Goal: Information Seeking & Learning: Learn about a topic

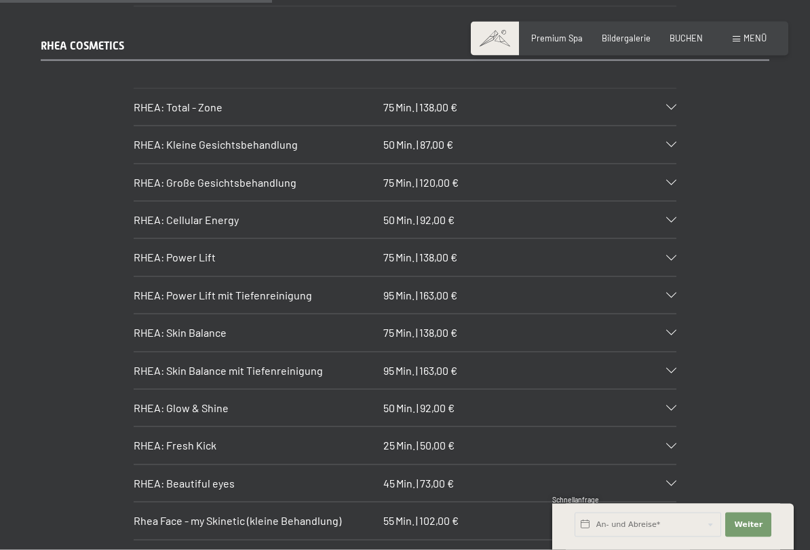
scroll to position [2862, 0]
click at [665, 179] on div at bounding box center [665, 181] width 24 height 5
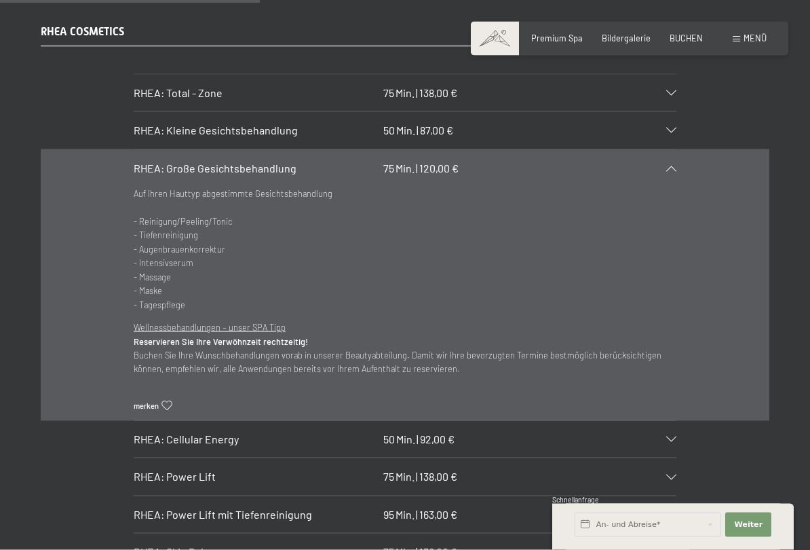
scroll to position [2897, 0]
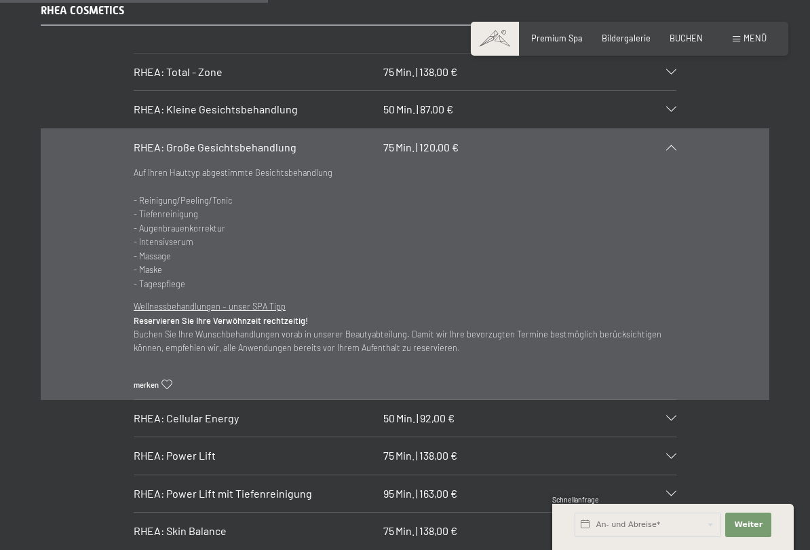
click at [675, 129] on div "RHEA: Große Gesichtsbehandlung 75 Min. | 120,00 €" at bounding box center [405, 147] width 543 height 37
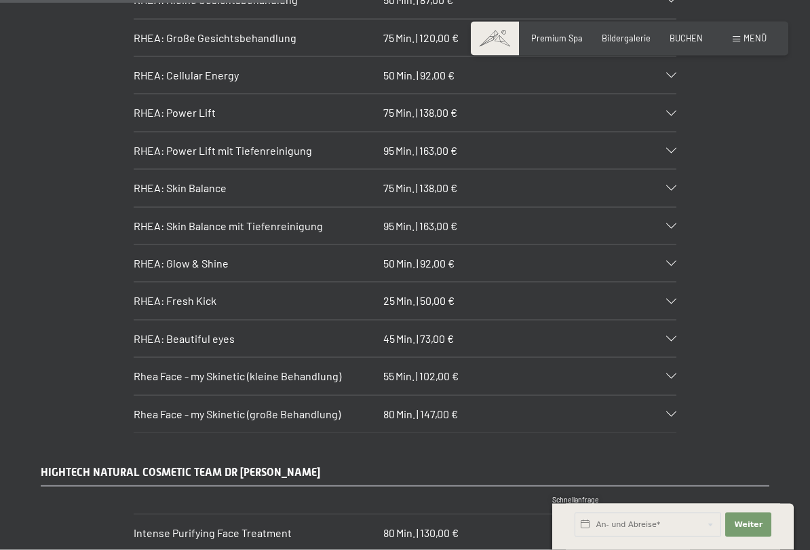
scroll to position [3008, 0]
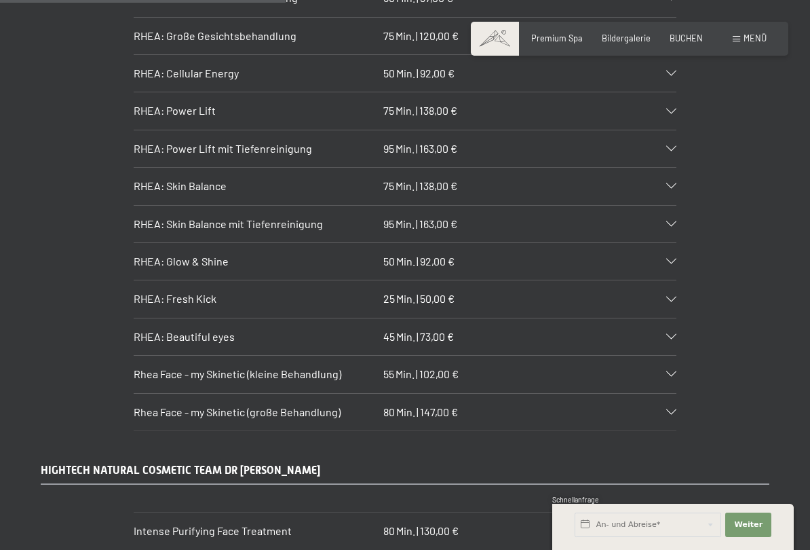
click at [668, 334] on icon at bounding box center [671, 336] width 10 height 5
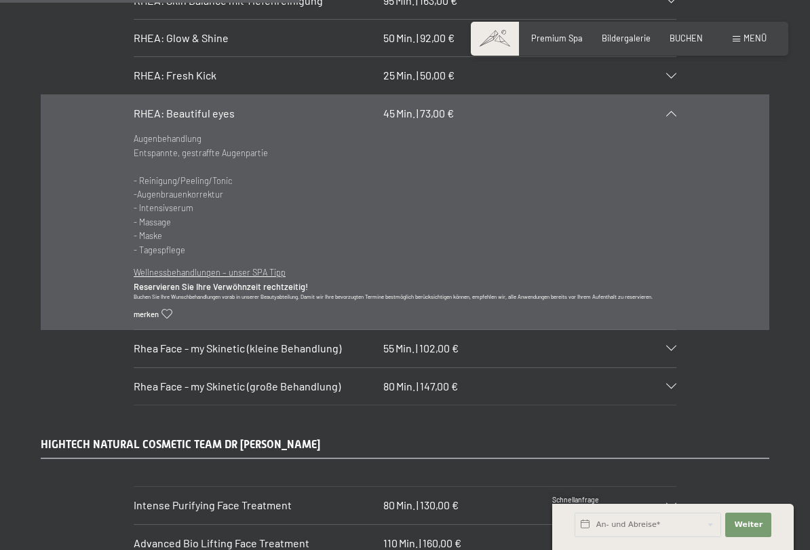
scroll to position [3233, 0]
click at [675, 94] on div "RHEA: Beautiful eyes 45 Min. | 73,00 €" at bounding box center [405, 112] width 543 height 37
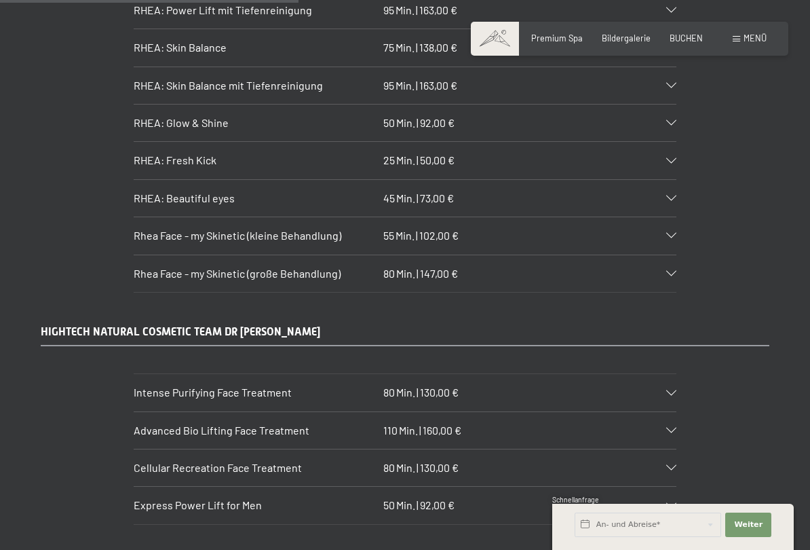
scroll to position [3137, 0]
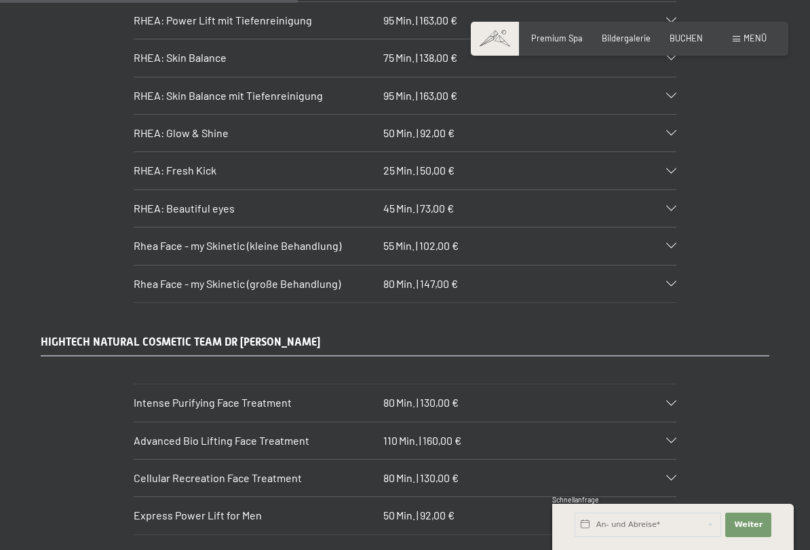
click at [675, 281] on icon at bounding box center [671, 283] width 10 height 5
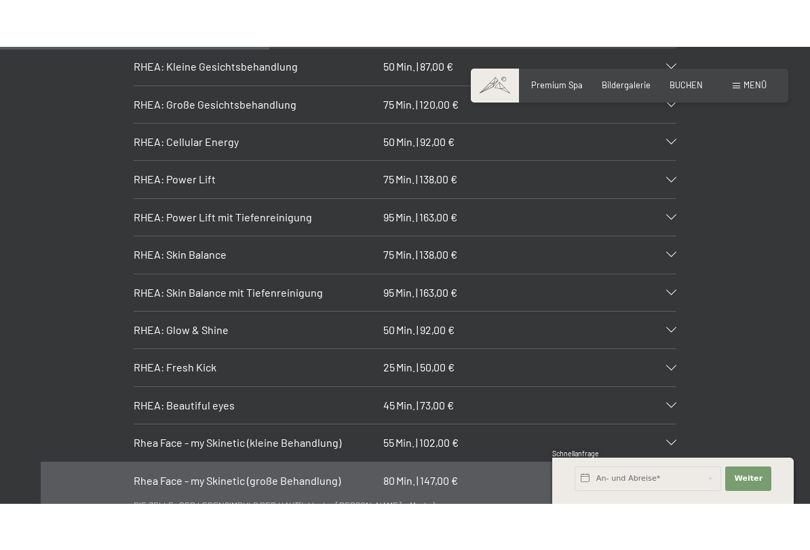
scroll to position [3006, 0]
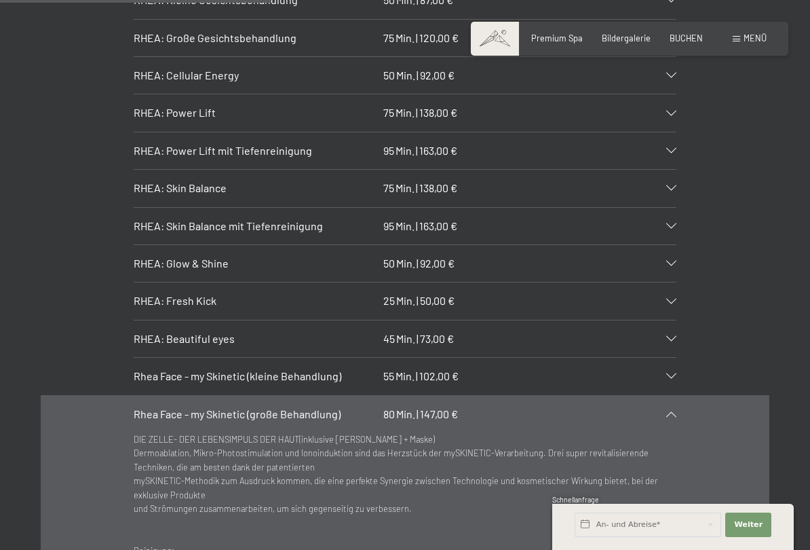
click at [676, 411] on icon at bounding box center [671, 413] width 10 height 5
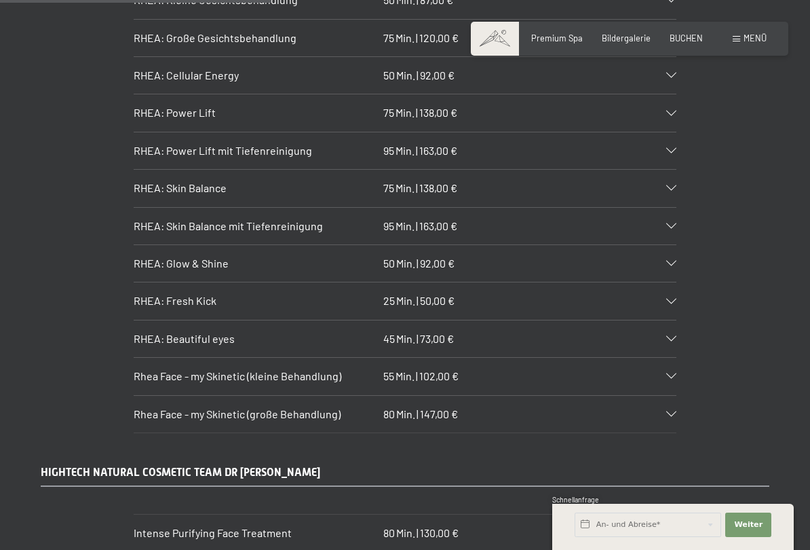
click at [664, 320] on div "RHEA: Beautiful eyes 45 Min. | 73,00 €" at bounding box center [405, 338] width 543 height 37
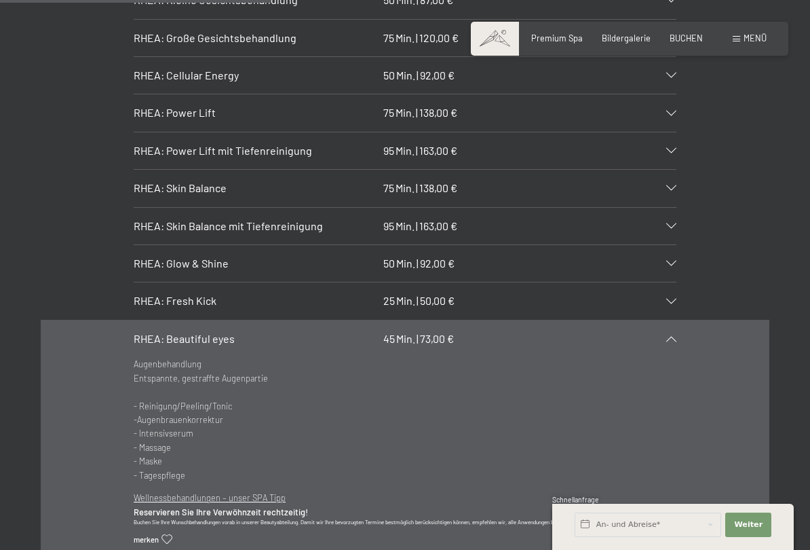
click at [671, 336] on icon at bounding box center [671, 338] width 10 height 5
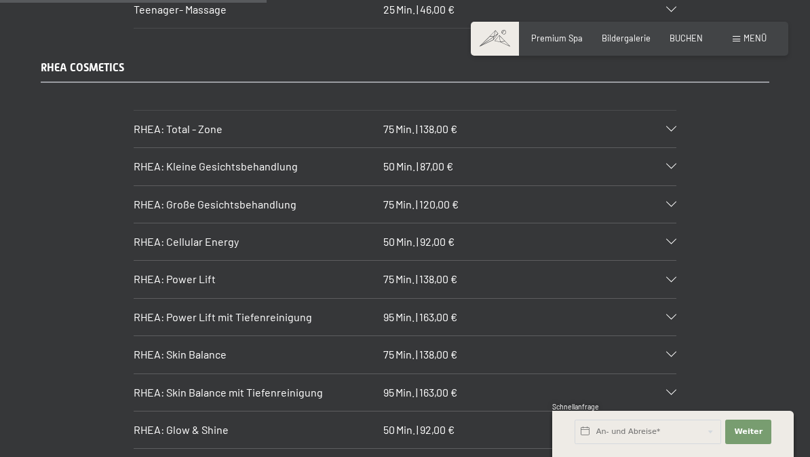
scroll to position [2839, 0]
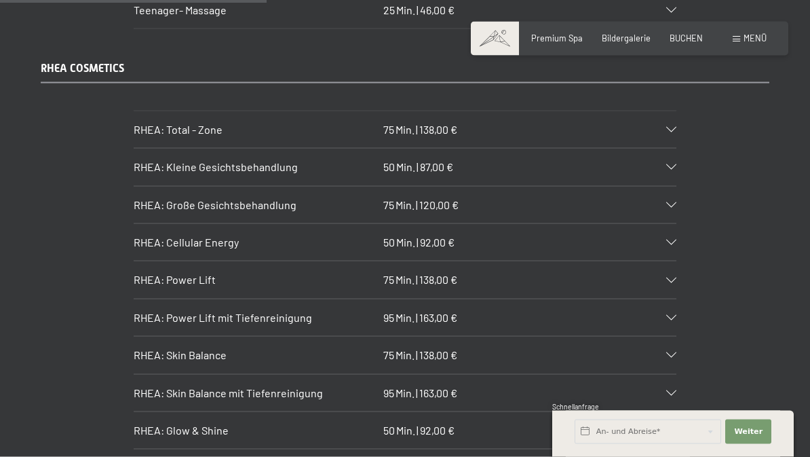
click at [669, 202] on icon at bounding box center [671, 204] width 10 height 5
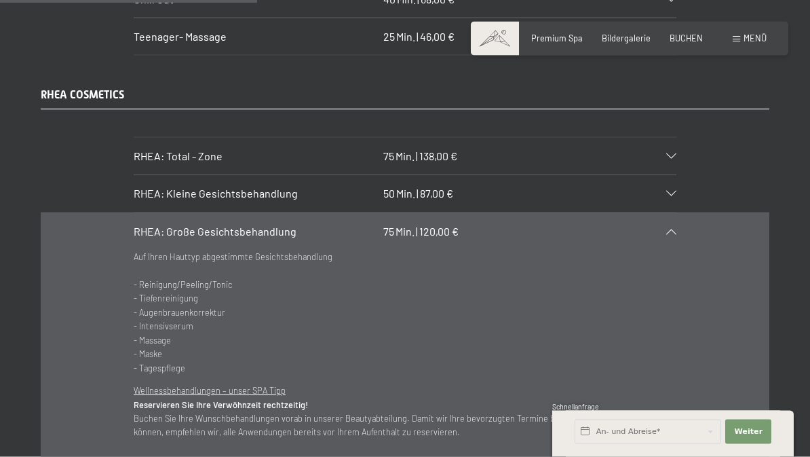
scroll to position [2814, 0]
click at [674, 174] on div "RHEA: Kleine Gesichtsbehandlung 50 Min. | 87,00 €" at bounding box center [405, 192] width 543 height 37
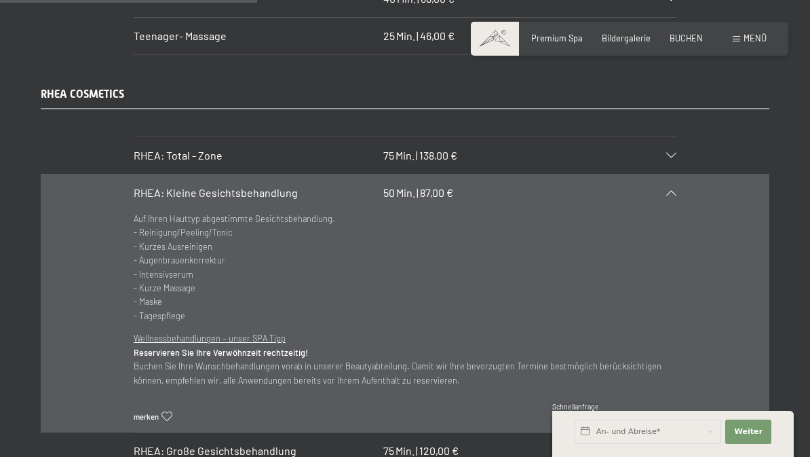
click at [674, 190] on icon at bounding box center [671, 192] width 10 height 5
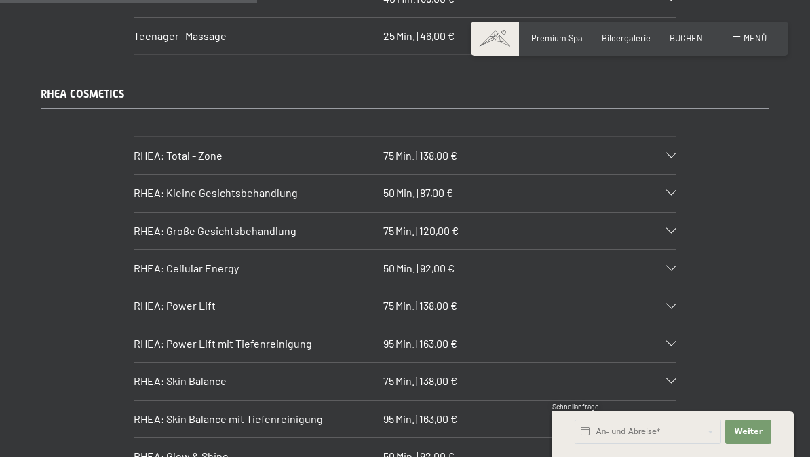
click at [669, 190] on icon at bounding box center [671, 192] width 10 height 5
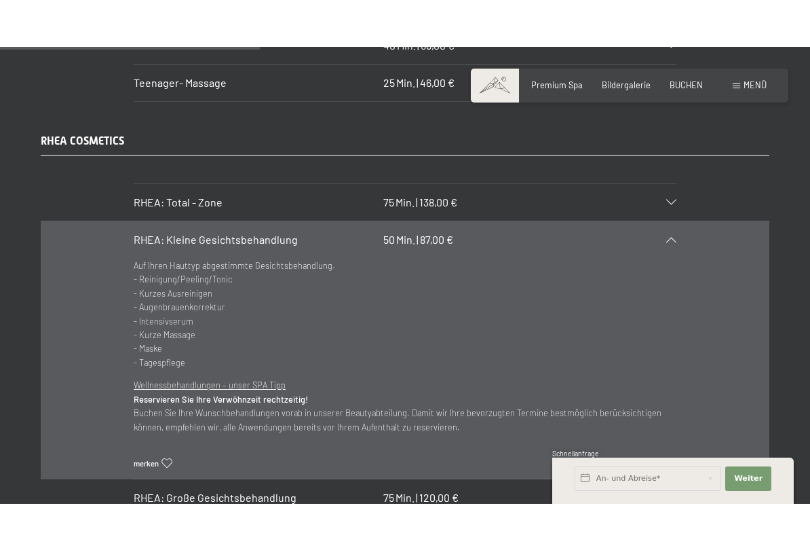
scroll to position [2816, 0]
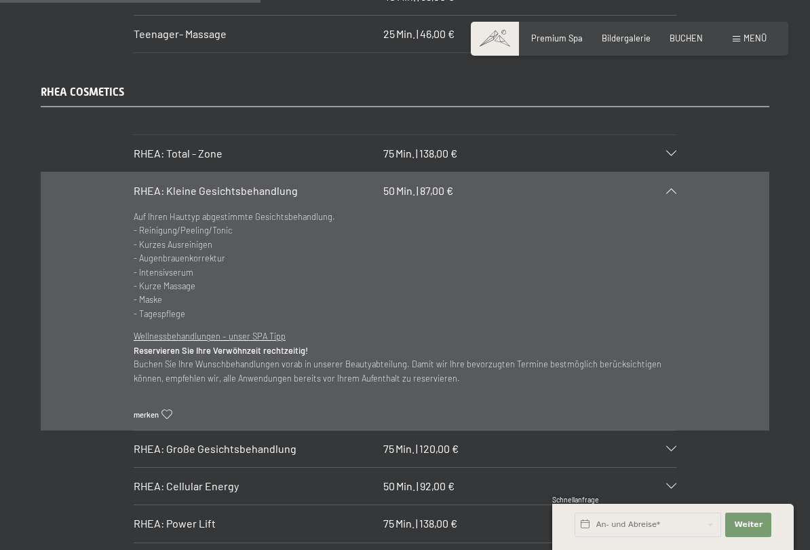
click at [668, 172] on div "RHEA: Kleine Gesichtsbehandlung 50 Min. | 87,00 €" at bounding box center [405, 190] width 543 height 37
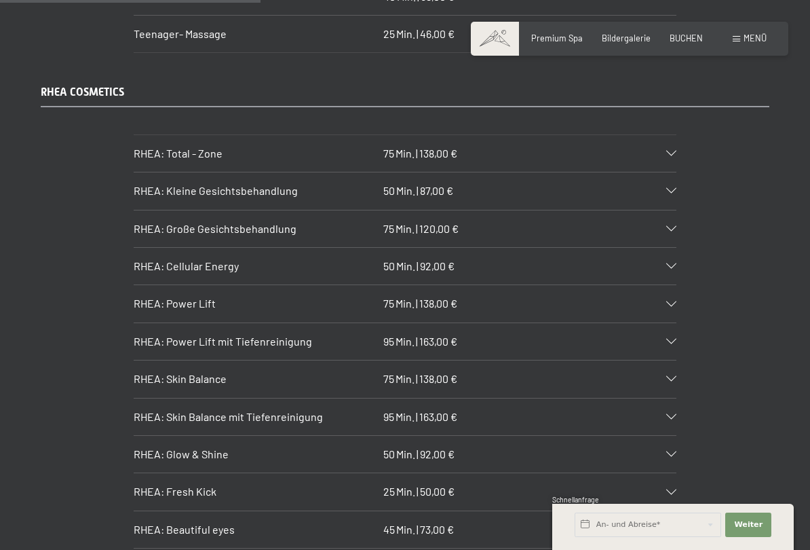
click at [664, 263] on div at bounding box center [665, 265] width 24 height 5
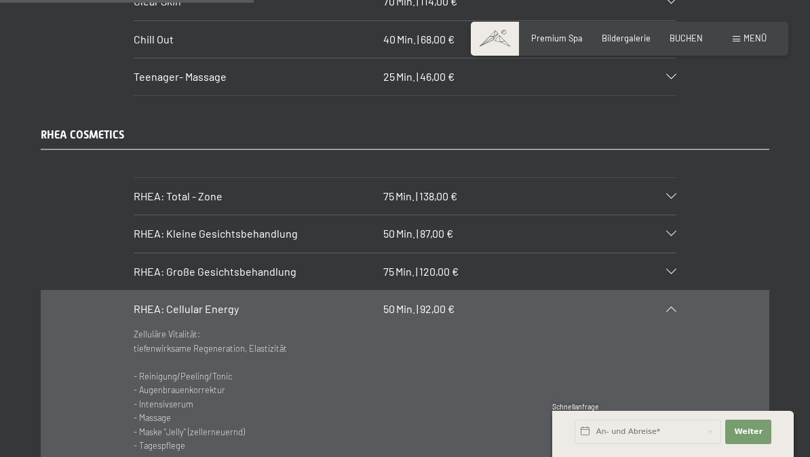
scroll to position [2772, 0]
click at [668, 194] on icon at bounding box center [671, 196] width 10 height 5
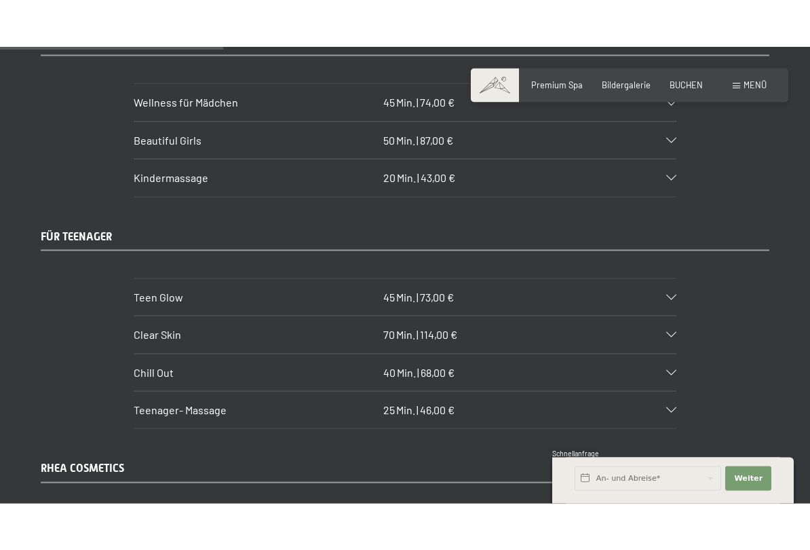
scroll to position [2434, 0]
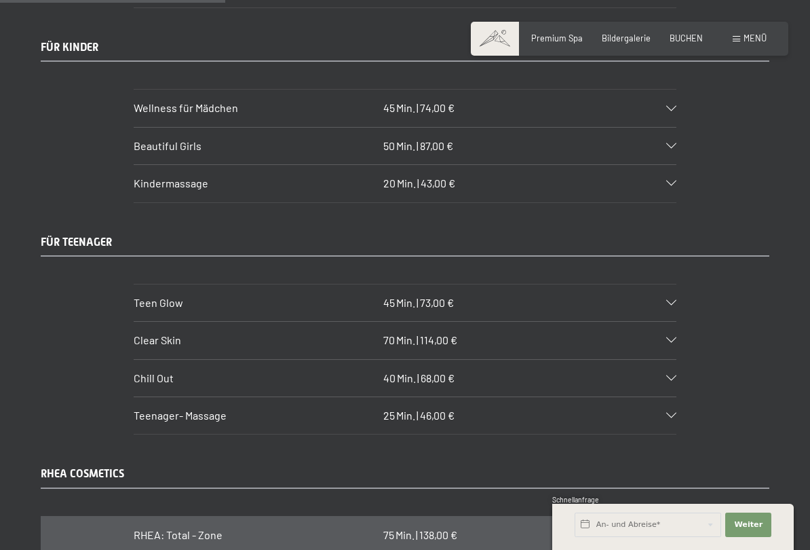
click at [673, 284] on div "Teen Glow 45 Min. | 73,00 €" at bounding box center [405, 302] width 543 height 37
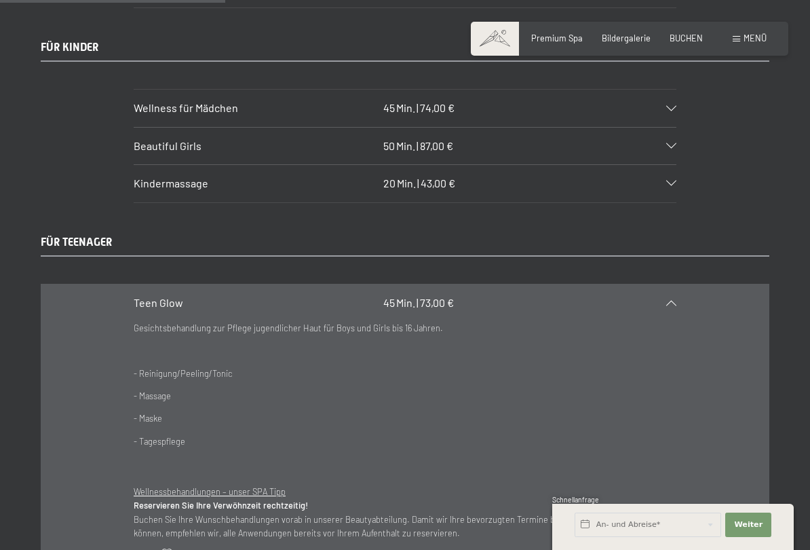
click at [677, 300] on icon at bounding box center [671, 302] width 10 height 5
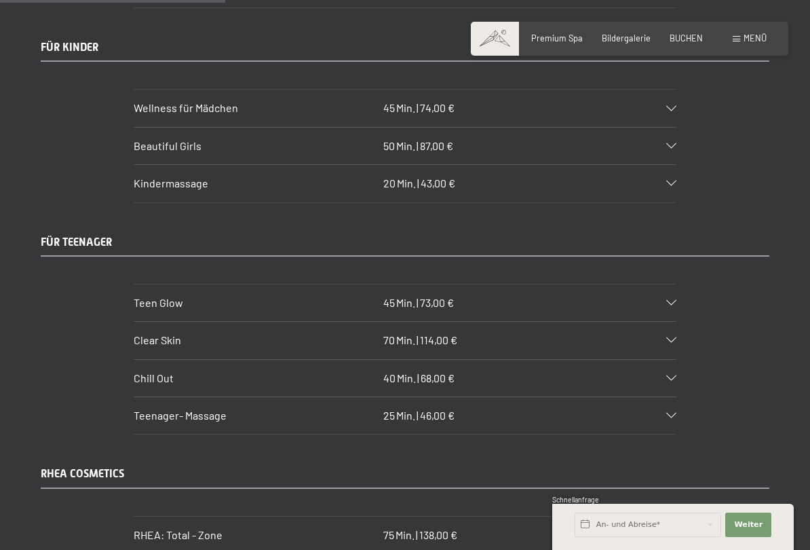
click at [666, 375] on div at bounding box center [665, 377] width 24 height 5
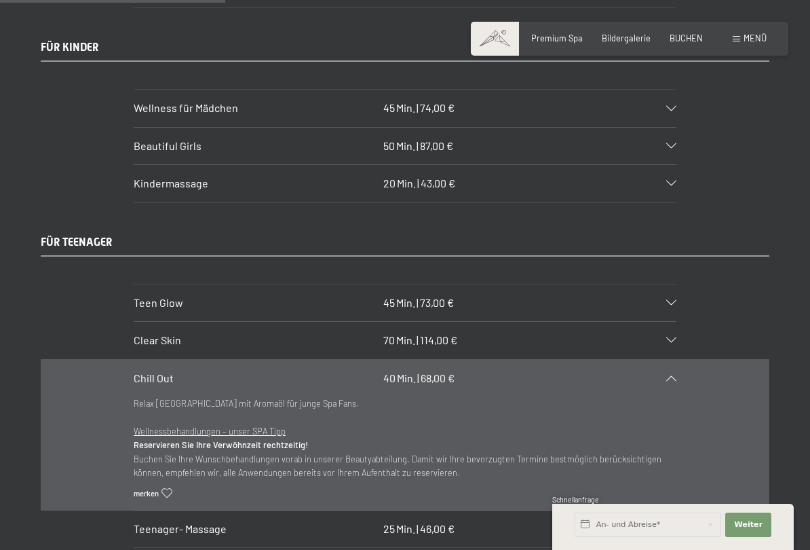
click at [670, 322] on div "Clear Skin 70 Min. | 114,00 €" at bounding box center [405, 340] width 543 height 37
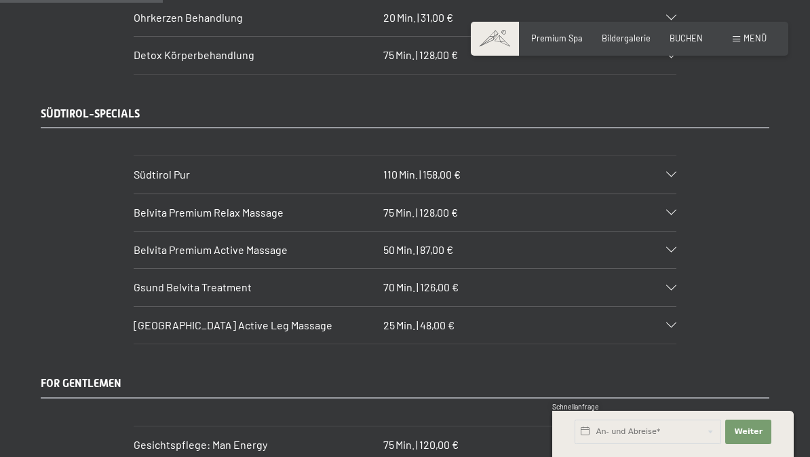
scroll to position [1783, 0]
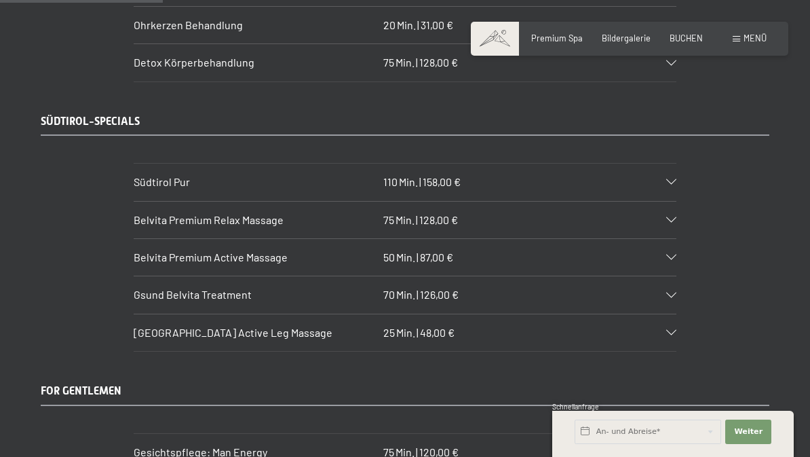
click at [667, 164] on div "Südtirol Pur 110 Min. | 158,00 €" at bounding box center [405, 182] width 543 height 37
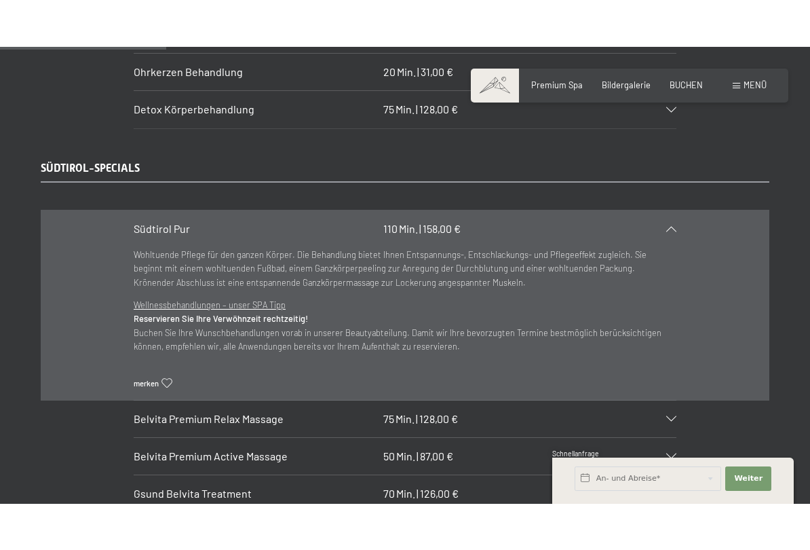
scroll to position [1778, 0]
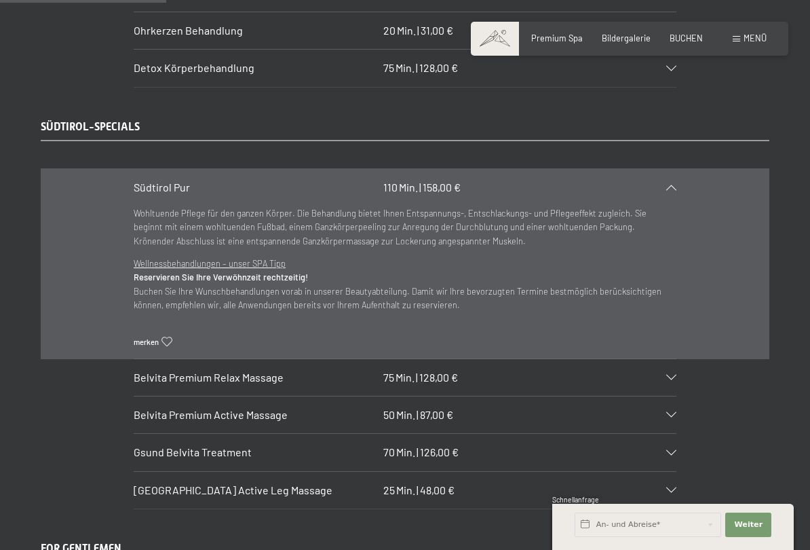
click at [672, 185] on icon at bounding box center [671, 187] width 10 height 5
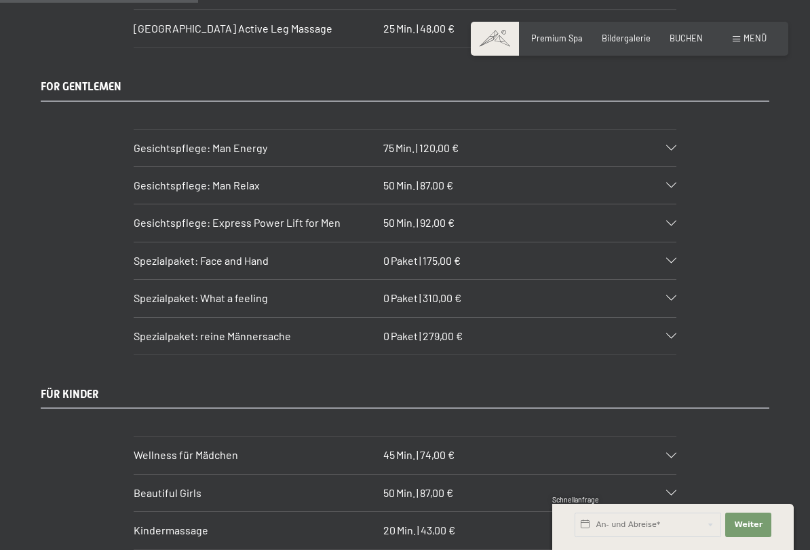
scroll to position [2088, 0]
click at [665, 257] on div at bounding box center [665, 259] width 24 height 5
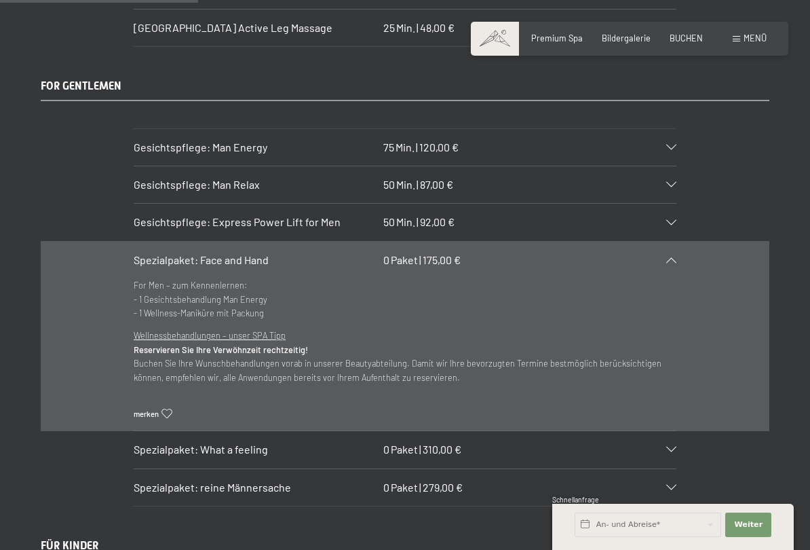
click at [674, 257] on icon at bounding box center [671, 259] width 10 height 5
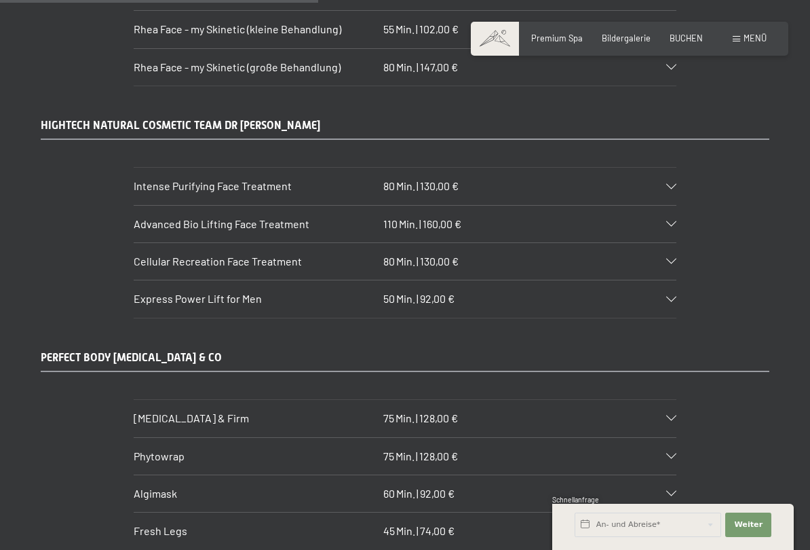
scroll to position [3354, 0]
click at [668, 205] on div "Advanced Bio Lifting Face Treatment 110 Min. | 160,00 €" at bounding box center [405, 223] width 543 height 37
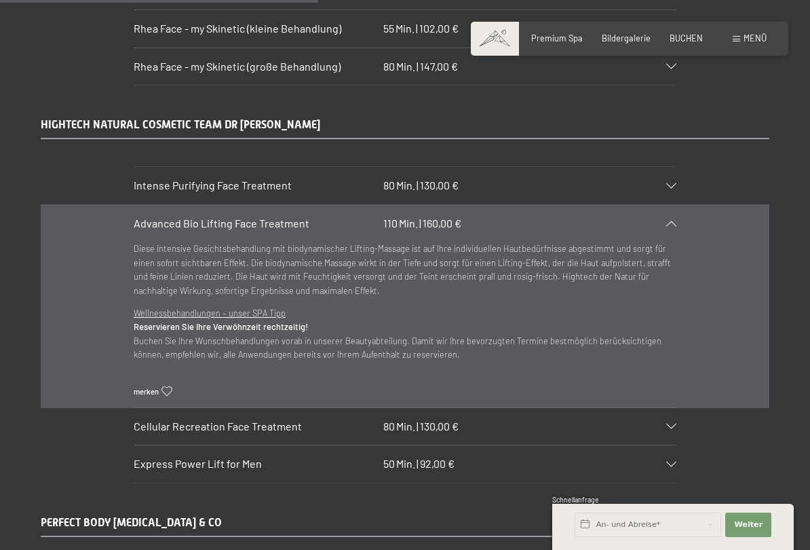
click at [669, 205] on div "Advanced Bio Lifting Face Treatment 110 Min. | 160,00 €" at bounding box center [405, 223] width 543 height 37
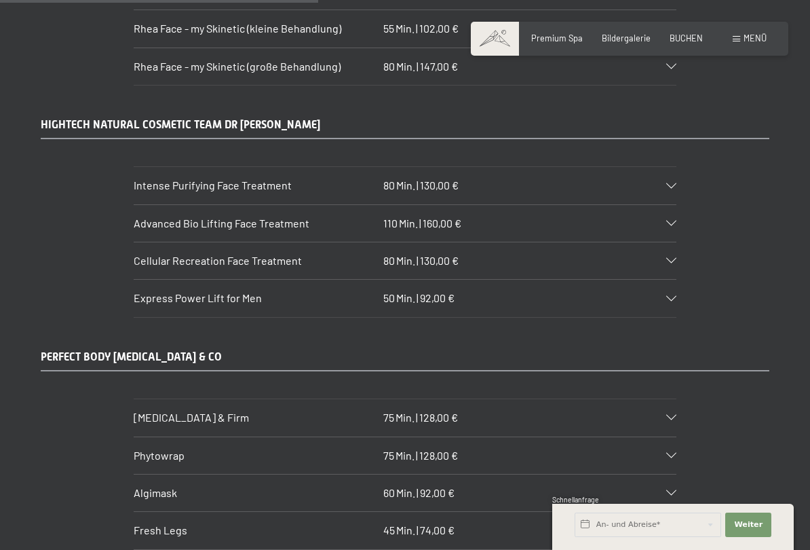
click at [668, 242] on div "Cellular Recreation Face Treatment 80 Min. | 130,00 €" at bounding box center [405, 260] width 543 height 37
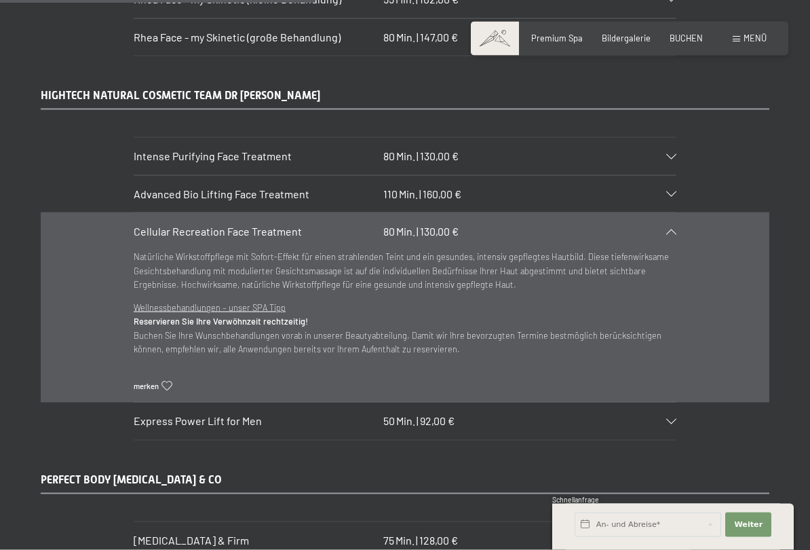
scroll to position [3384, 0]
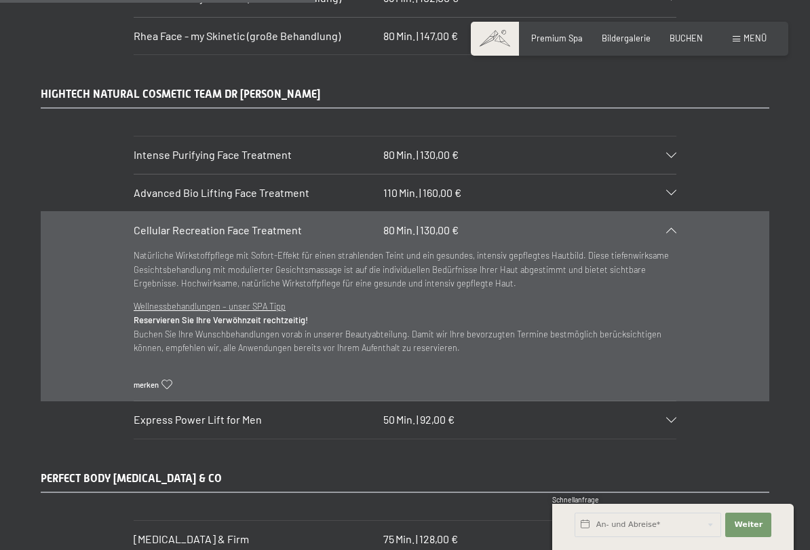
click at [677, 265] on section "Cellular Recreation Face Treatment 80 Min. | 130,00 € Natürliche Wirkstoffpfleg…" at bounding box center [405, 306] width 543 height 190
click at [674, 212] on div "Cellular Recreation Face Treatment 80 Min. | 130,00 €" at bounding box center [405, 230] width 543 height 37
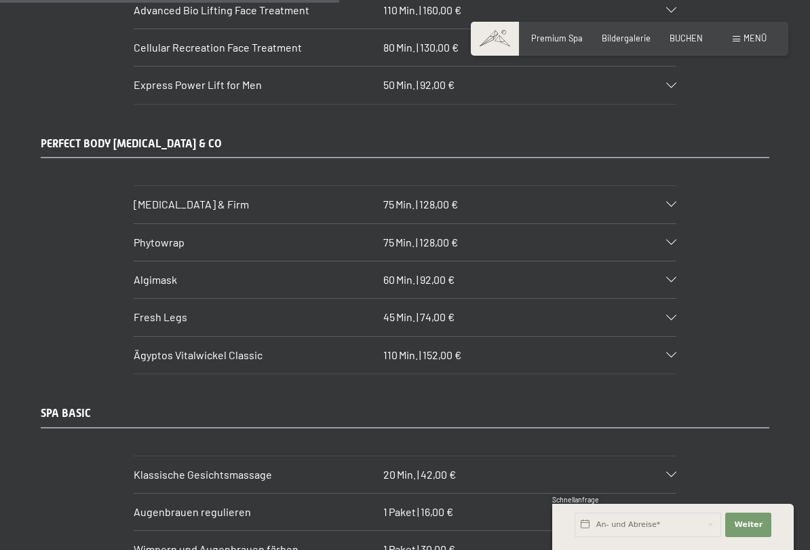
scroll to position [3569, 0]
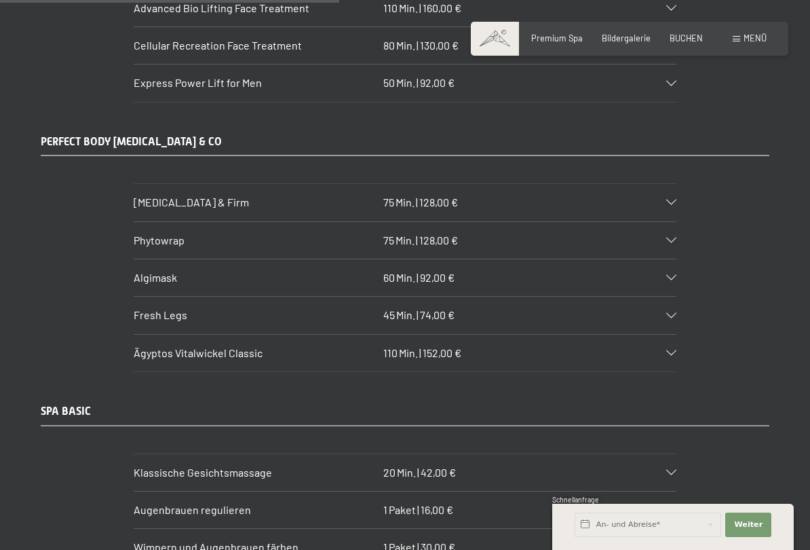
click at [671, 238] on icon at bounding box center [671, 240] width 10 height 5
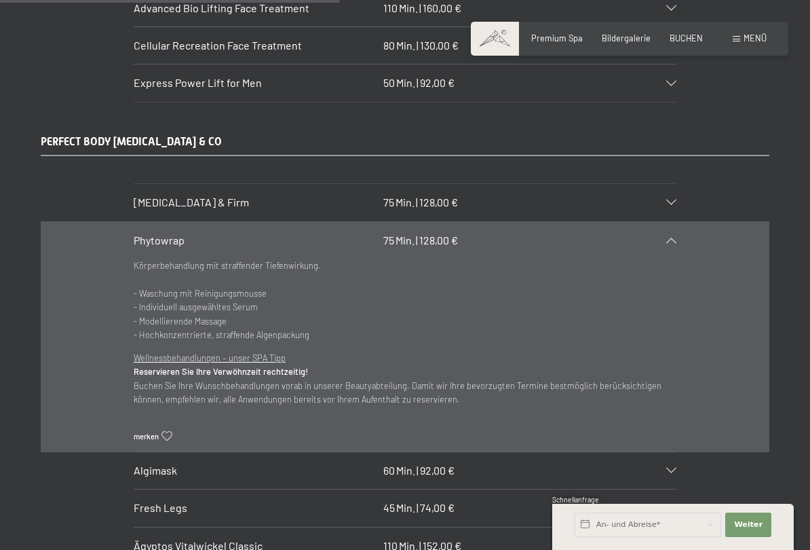
click at [671, 222] on div "Phytowrap 75 Min. | 128,00 €" at bounding box center [405, 240] width 543 height 37
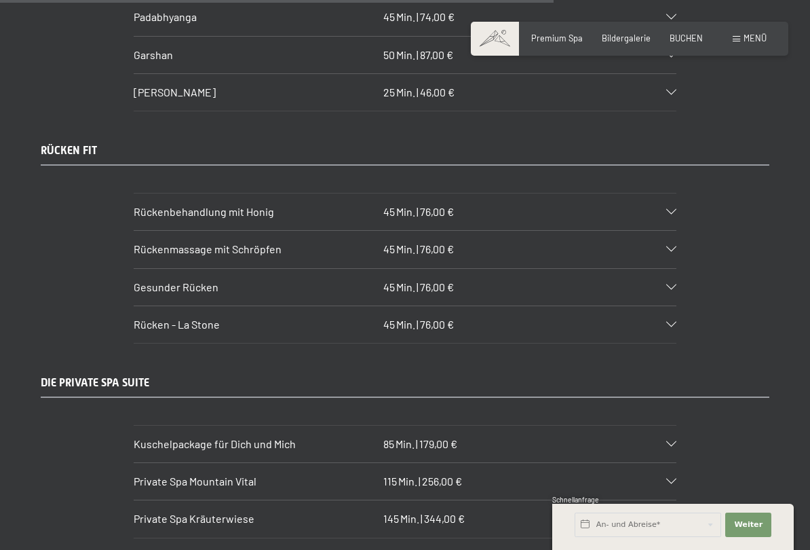
scroll to position [5825, 0]
click at [667, 268] on div "Gesunder Rücken 45 Min. | 76,00 €" at bounding box center [405, 286] width 543 height 37
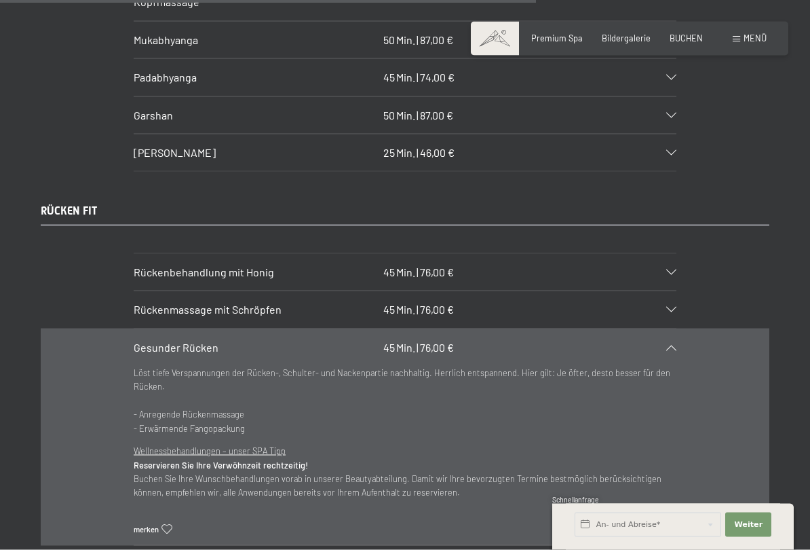
scroll to position [5765, 0]
click at [673, 253] on div "Rückenbehandlung mit Honig 45 Min. | 76,00 €" at bounding box center [405, 271] width 543 height 37
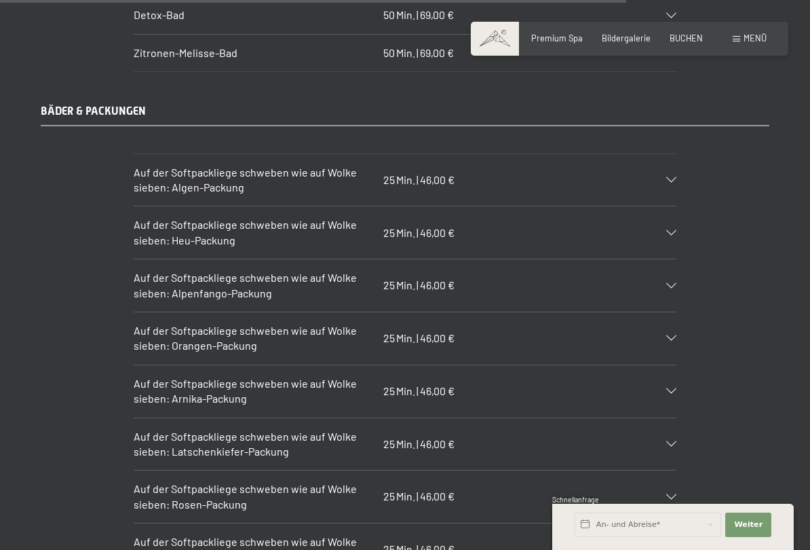
scroll to position [6716, 0]
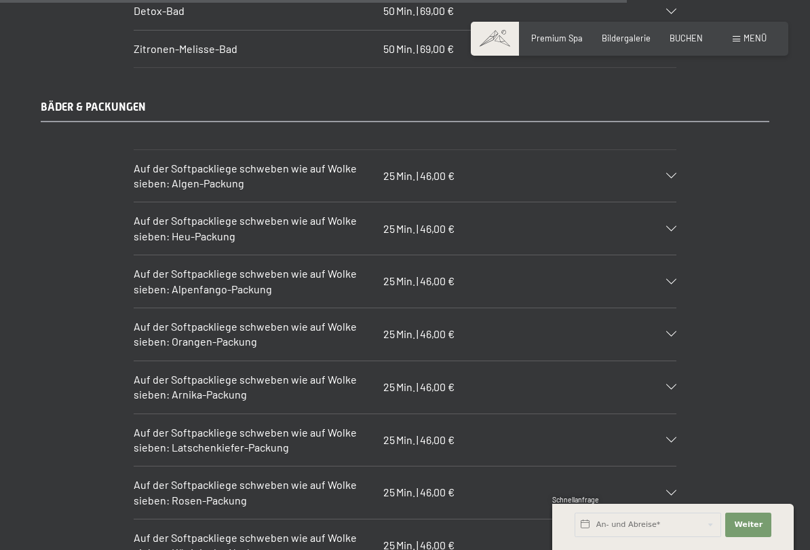
click at [668, 150] on div "Auf der Softpackliege schweben wie auf Wolke sieben: Algen-Packung 25 Min. | 46…" at bounding box center [405, 176] width 543 height 52
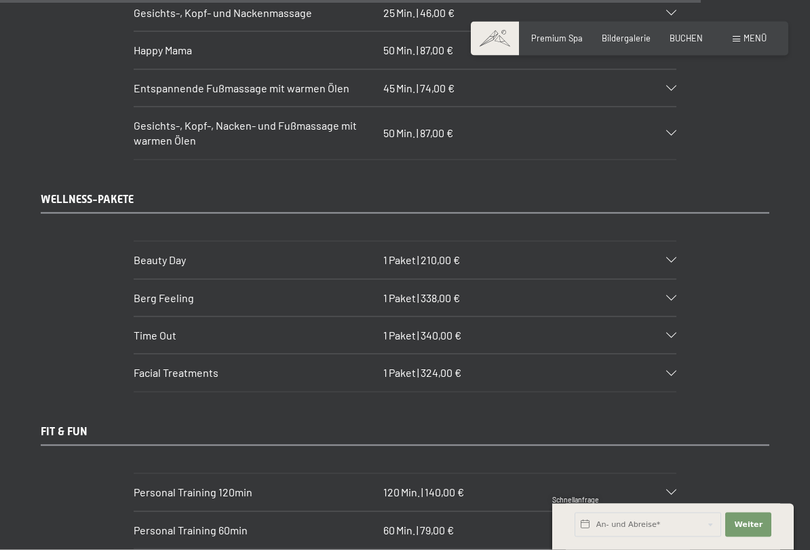
scroll to position [7553, 0]
click at [666, 257] on div at bounding box center [665, 259] width 24 height 5
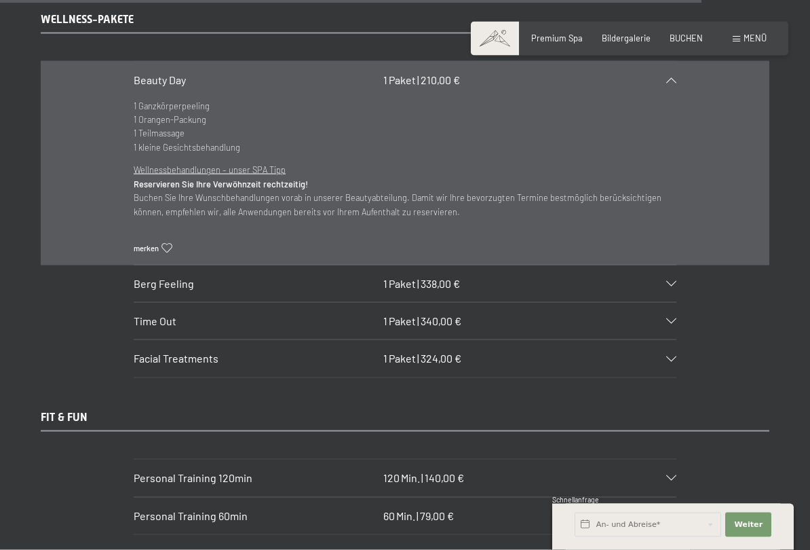
scroll to position [7532, 0]
click at [675, 280] on icon at bounding box center [671, 282] width 10 height 5
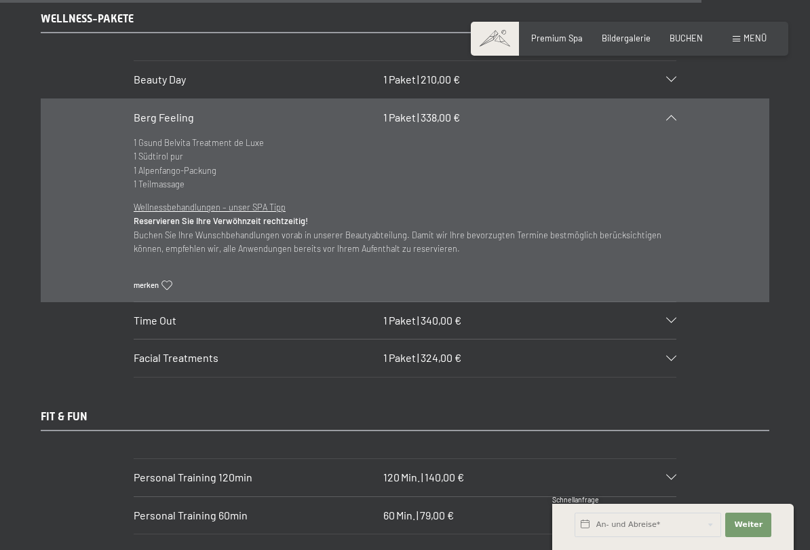
click at [672, 302] on div "Time Out 1 Paket | 340,00 €" at bounding box center [405, 320] width 543 height 37
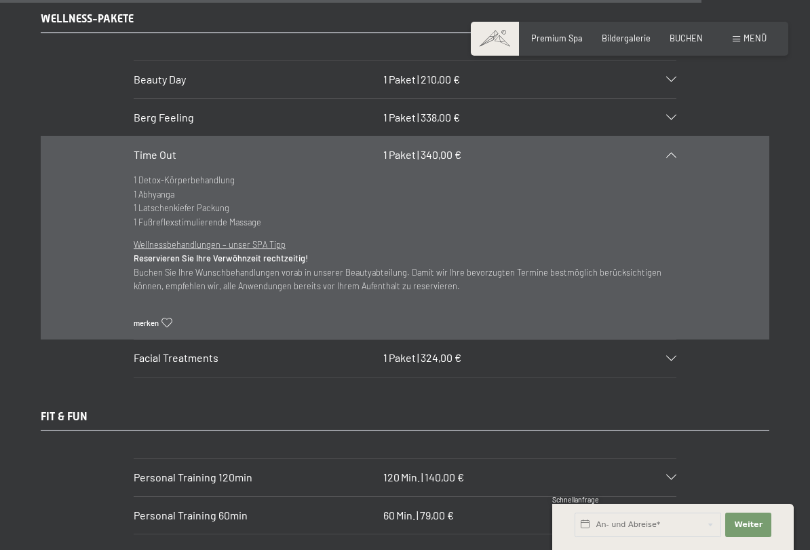
click at [668, 136] on div "Time Out 1 Paket | 340,00 €" at bounding box center [405, 154] width 543 height 37
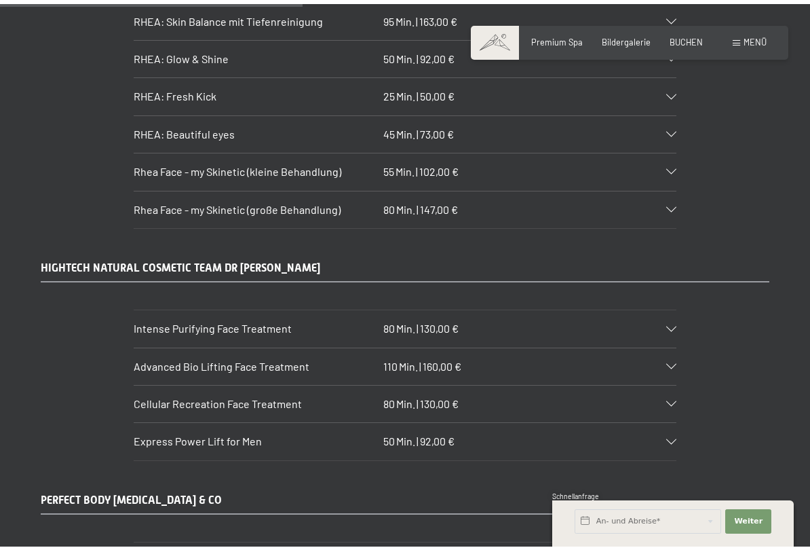
scroll to position [3237, 0]
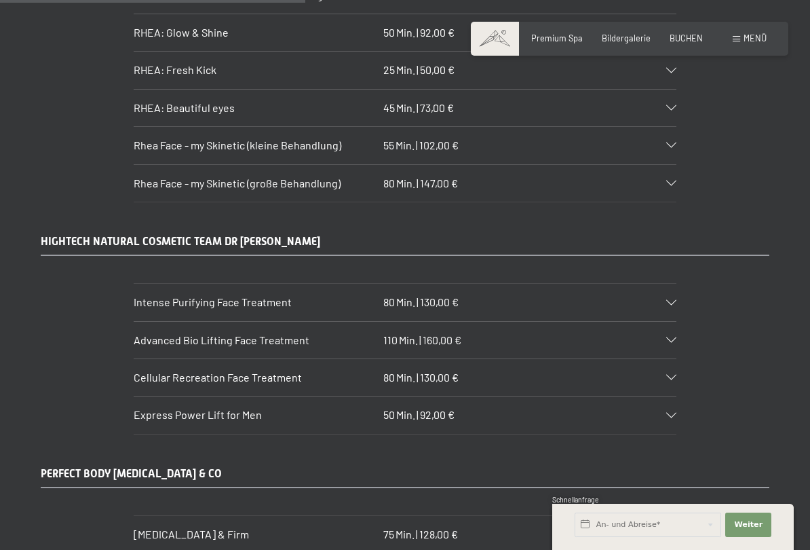
click at [666, 284] on div "Intense Purifying Face Treatment 80 Min. | 130,00 €" at bounding box center [405, 302] width 543 height 37
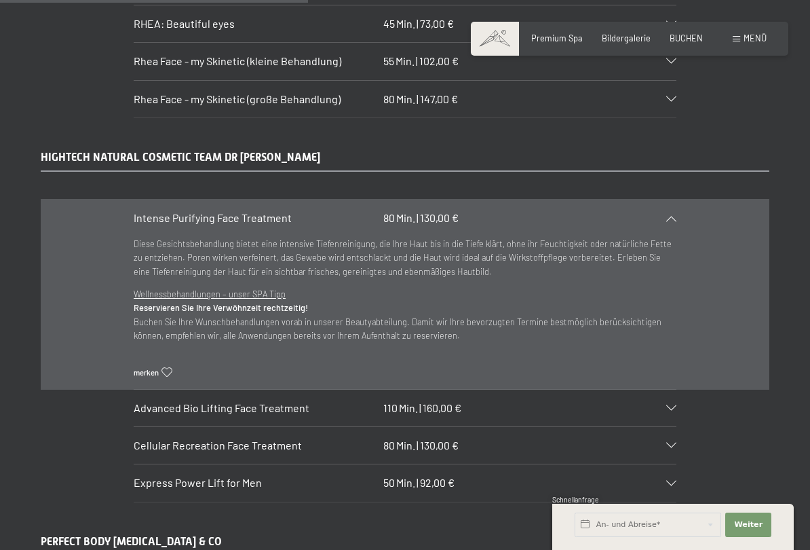
scroll to position [3322, 0]
click at [673, 199] on div "Intense Purifying Face Treatment 80 Min. | 130,00 €" at bounding box center [405, 217] width 543 height 37
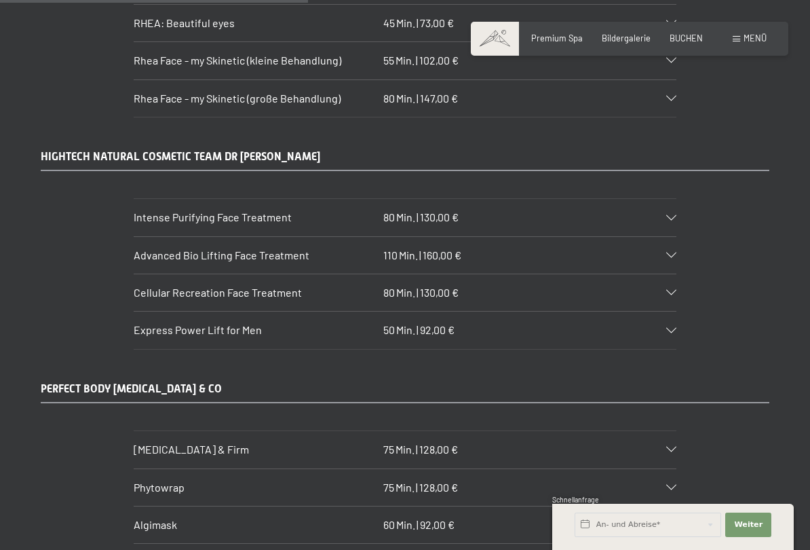
click at [668, 237] on div "Advanced Bio Lifting Face Treatment 110 Min. | 160,00 €" at bounding box center [405, 255] width 543 height 37
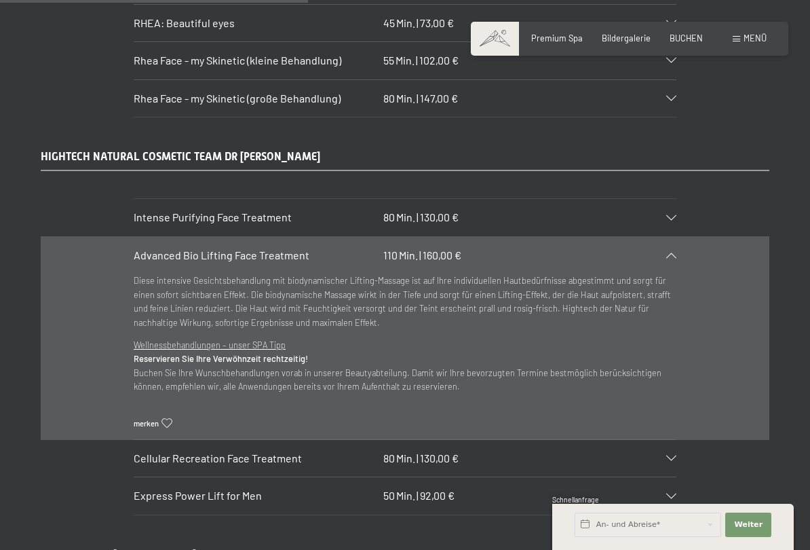
click at [673, 252] on icon at bounding box center [671, 254] width 10 height 5
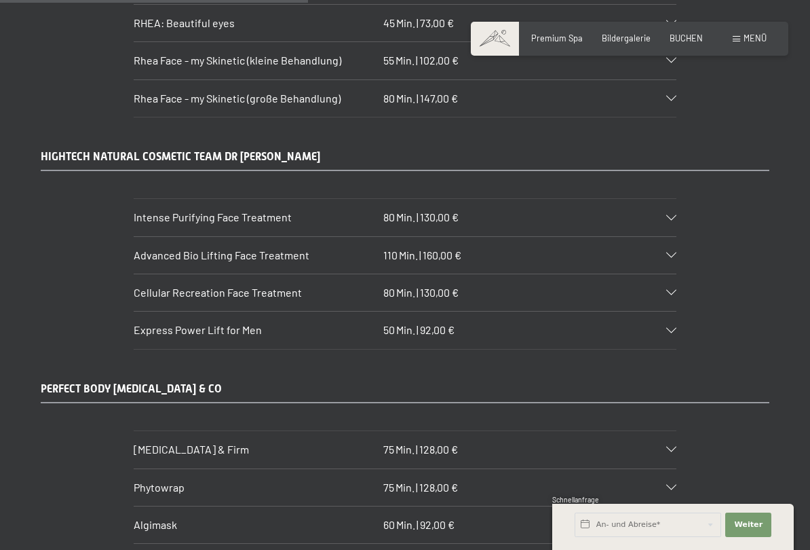
click at [674, 290] on icon at bounding box center [671, 292] width 10 height 5
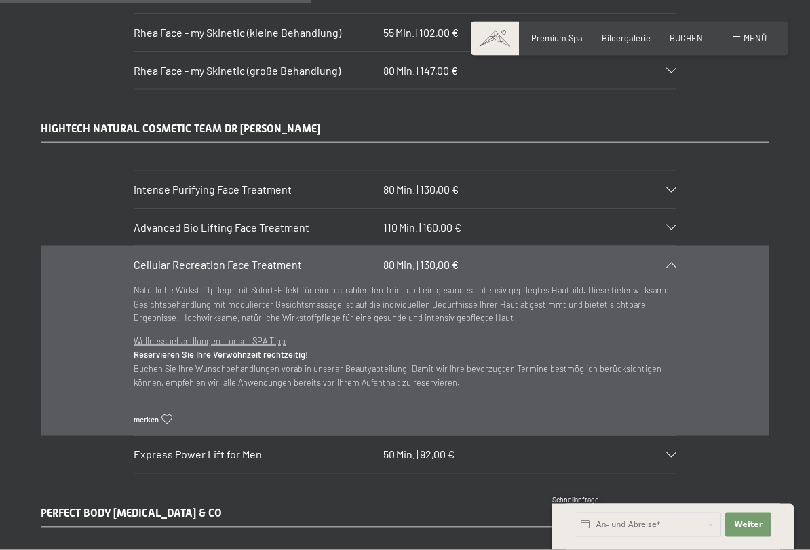
scroll to position [3350, 0]
click at [672, 246] on div "Cellular Recreation Face Treatment 80 Min. | 130,00 €" at bounding box center [405, 264] width 543 height 37
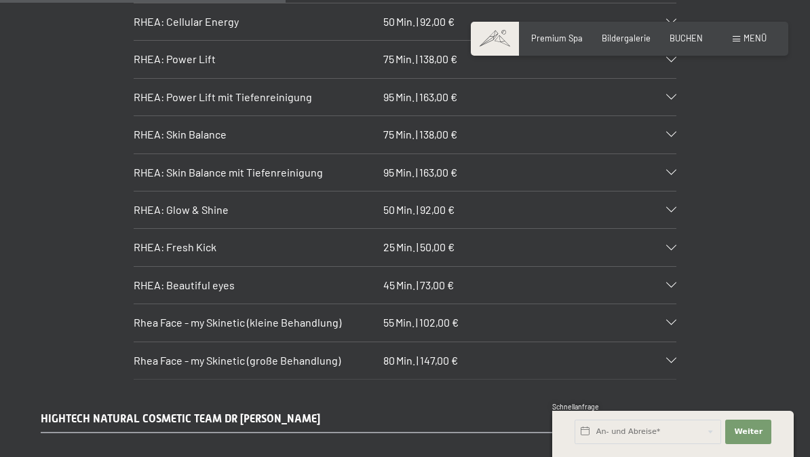
scroll to position [3063, 0]
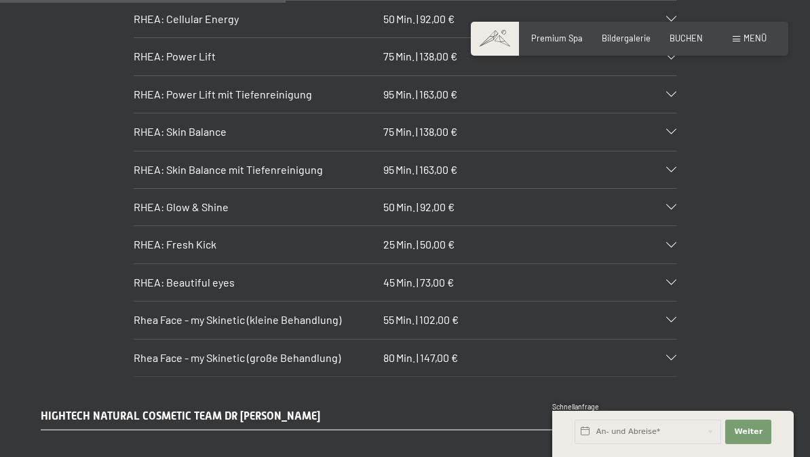
click at [668, 189] on div "RHEA: Glow & Shine 50 Min. | 92,00 €" at bounding box center [405, 207] width 543 height 37
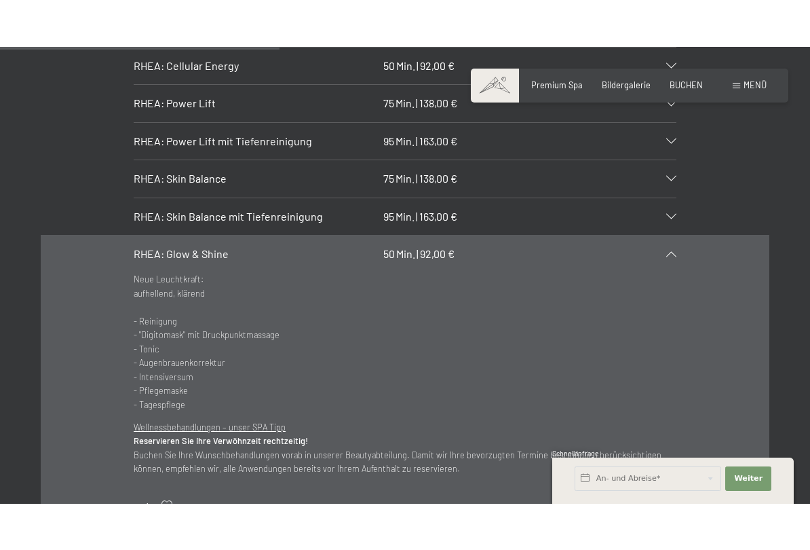
scroll to position [3066, 0]
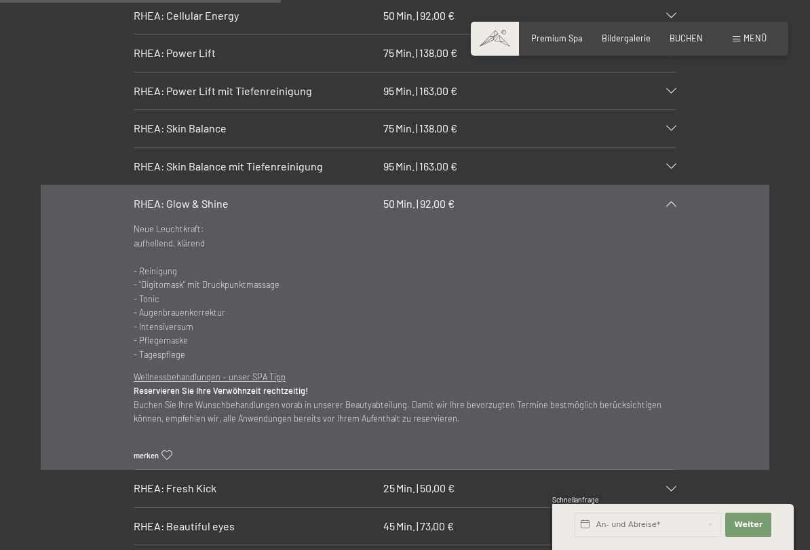
click at [590, 299] on p "Neue Leuchtkraft: aufhellend, klärend - Reinigung - "Digitomask" mit Druckpunkt…" at bounding box center [405, 291] width 543 height 139
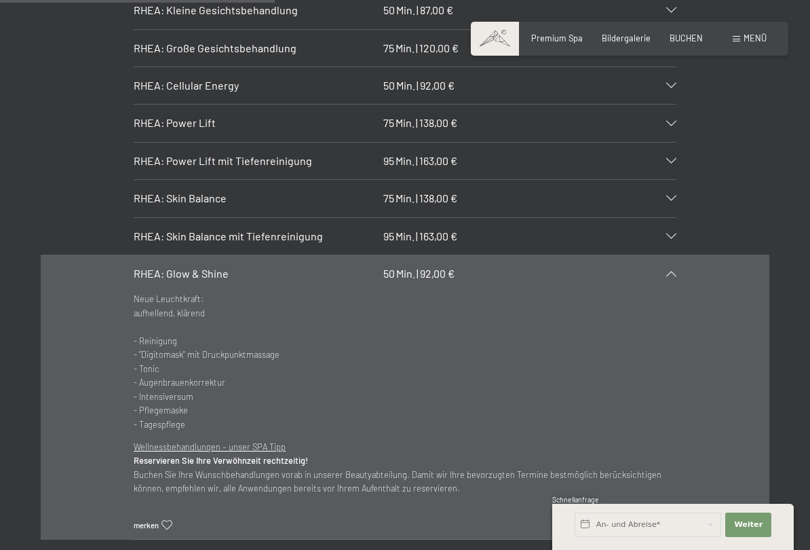
scroll to position [2995, 0]
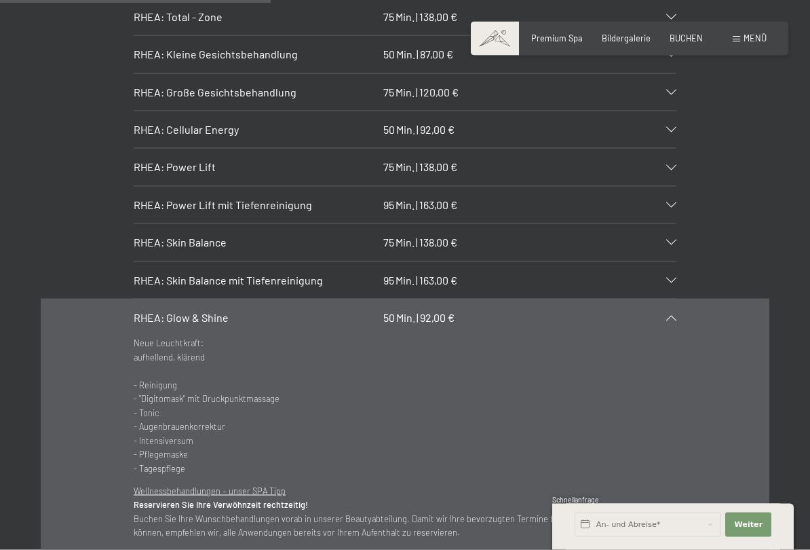
click at [675, 299] on div "RHEA: Glow & Shine 50 Min. | 92,00 €" at bounding box center [405, 317] width 543 height 37
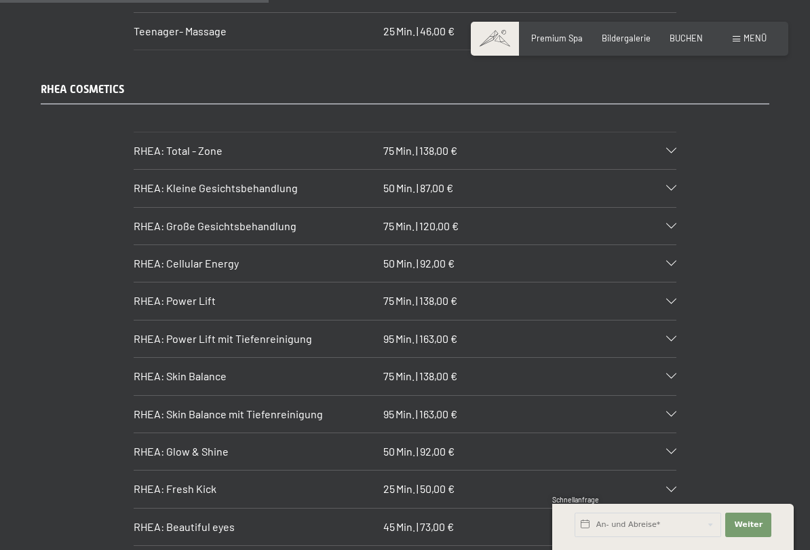
scroll to position [2817, 0]
click at [663, 134] on div "RHEA: Total - Zone 75 Min. | 138,00 €" at bounding box center [405, 152] width 543 height 37
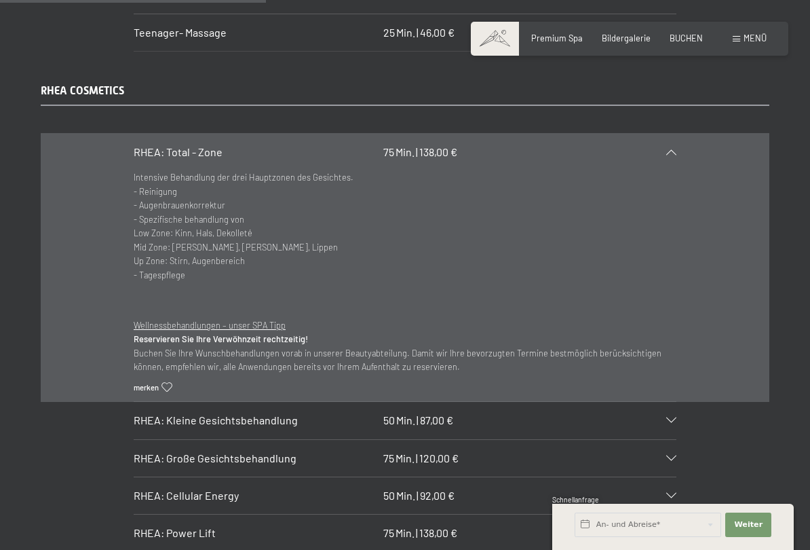
click at [668, 134] on div "RHEA: Total - Zone 75 Min. | 138,00 €" at bounding box center [405, 152] width 543 height 37
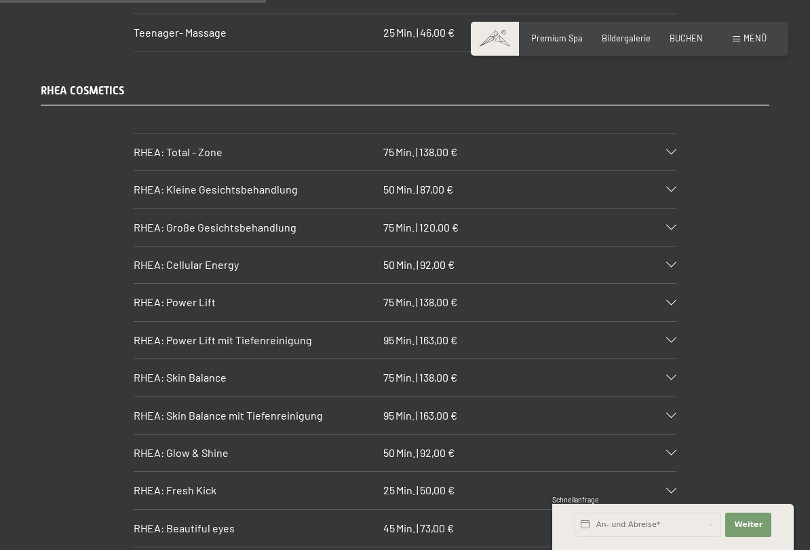
click at [667, 209] on div "RHEA: Große Gesichtsbehandlung 75 Min. | 120,00 €" at bounding box center [405, 227] width 543 height 37
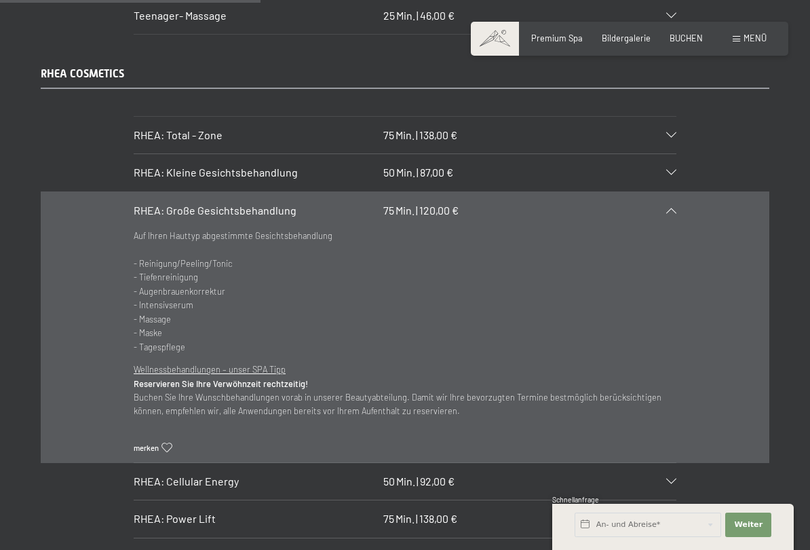
scroll to position [2835, 0]
click at [665, 153] on div "RHEA: Kleine Gesichtsbehandlung 50 Min. | 87,00 €" at bounding box center [405, 171] width 543 height 37
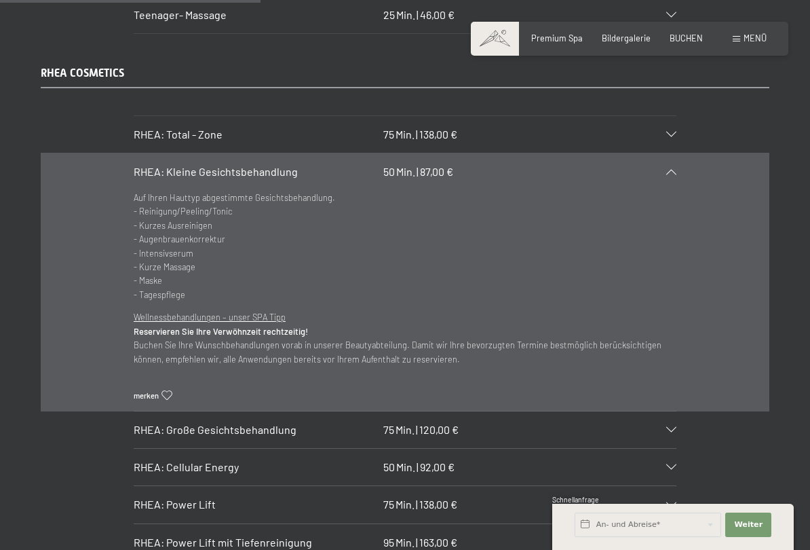
click at [675, 169] on icon at bounding box center [671, 171] width 10 height 5
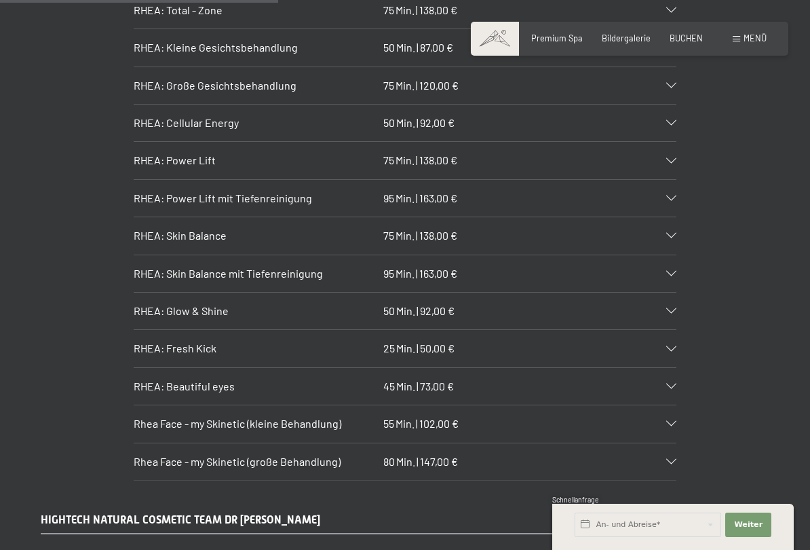
scroll to position [2960, 0]
click at [664, 140] on div "RHEA: Power Lift 75 Min. | 138,00 €" at bounding box center [405, 158] width 543 height 37
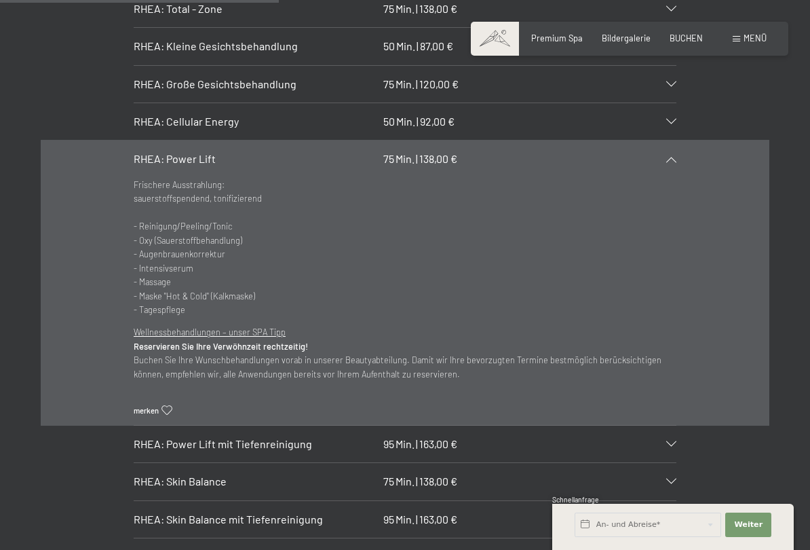
click at [668, 140] on div "RHEA: Power Lift 75 Min. | 138,00 €" at bounding box center [405, 158] width 543 height 37
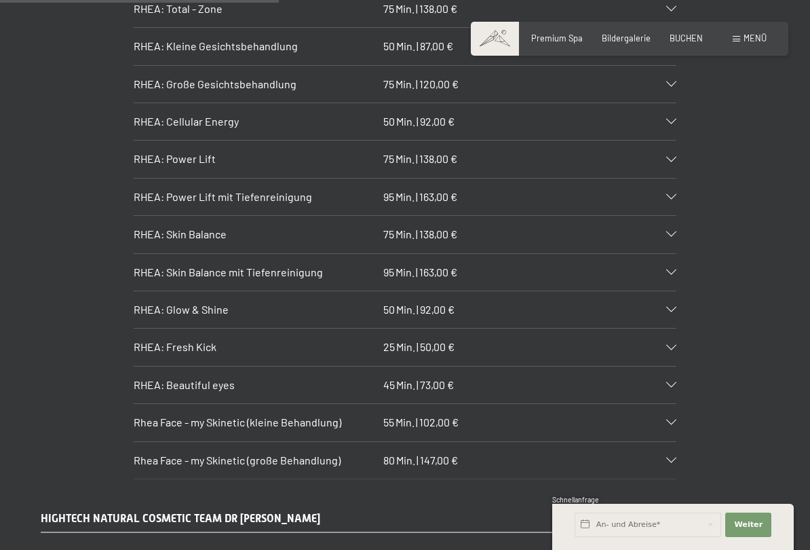
click at [669, 254] on div "RHEA: Skin Balance mit Tiefenreinigung 95 Min. | 163,00 €" at bounding box center [405, 272] width 543 height 37
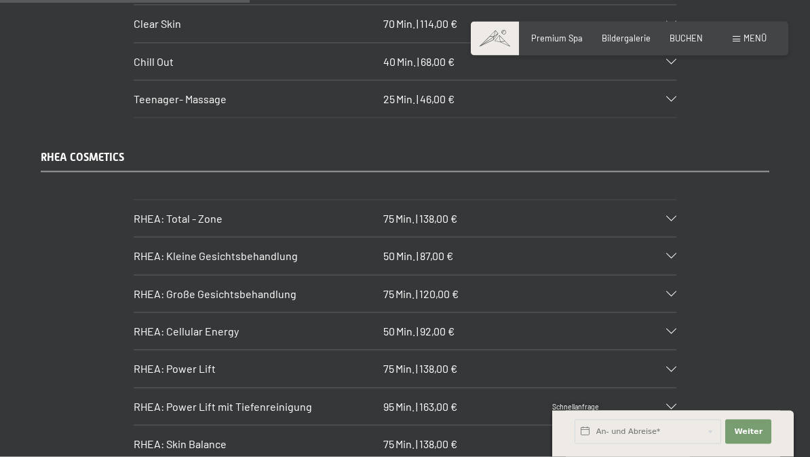
scroll to position [2751, 0]
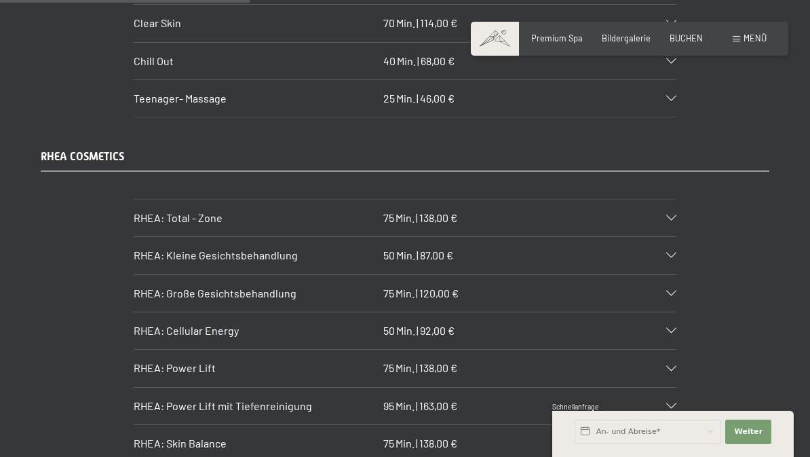
click at [666, 237] on div "RHEA: Kleine Gesichtsbehandlung 50 Min. | 87,00 €" at bounding box center [405, 255] width 543 height 37
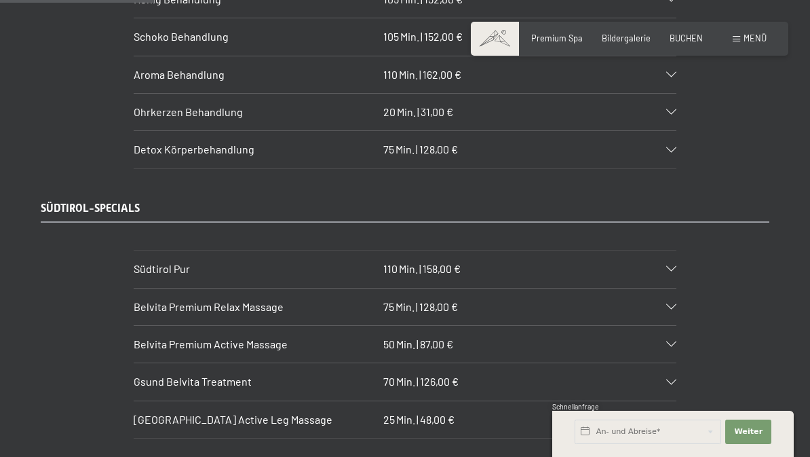
scroll to position [1695, 0]
click at [668, 267] on icon at bounding box center [671, 269] width 10 height 5
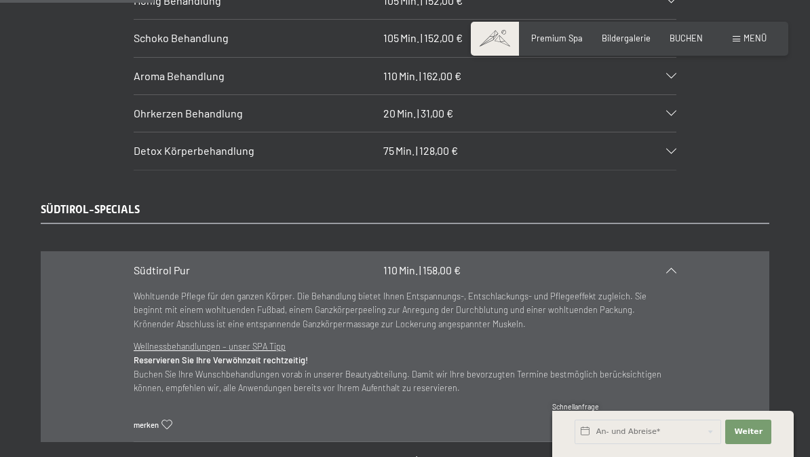
click at [675, 267] on icon at bounding box center [671, 269] width 10 height 5
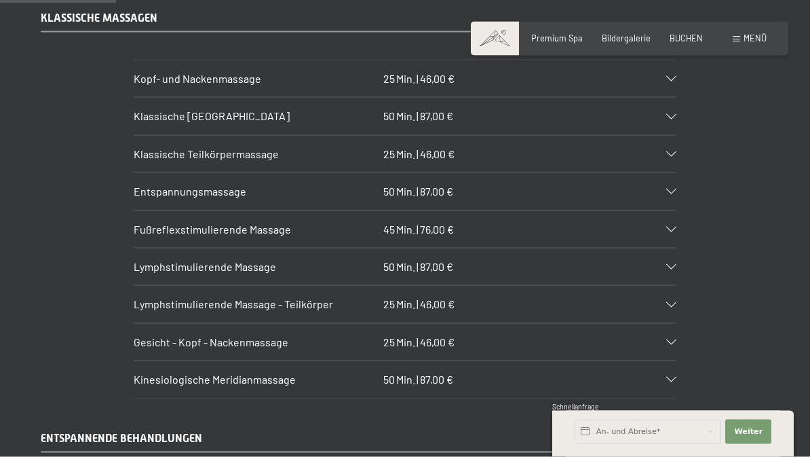
scroll to position [1182, 0]
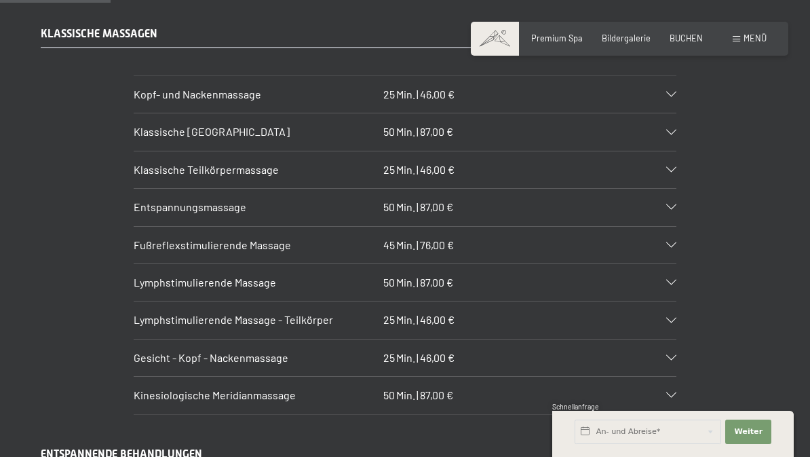
click at [670, 204] on icon at bounding box center [671, 206] width 10 height 5
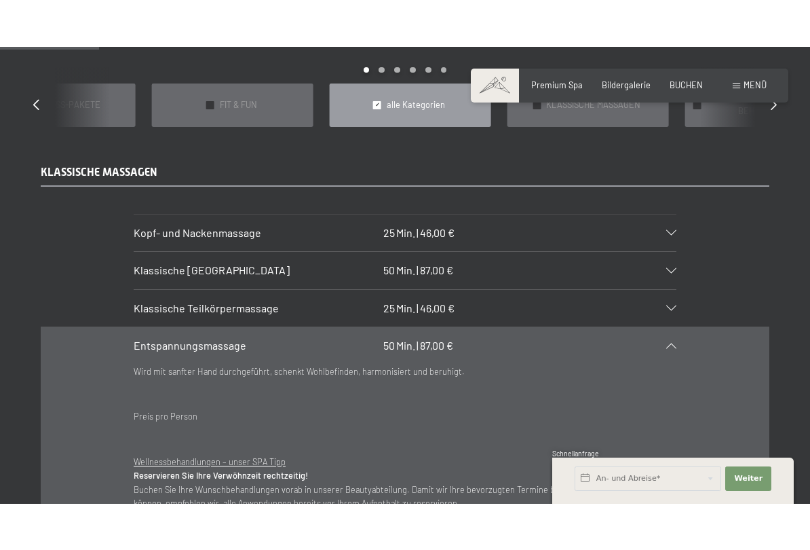
scroll to position [1085, 0]
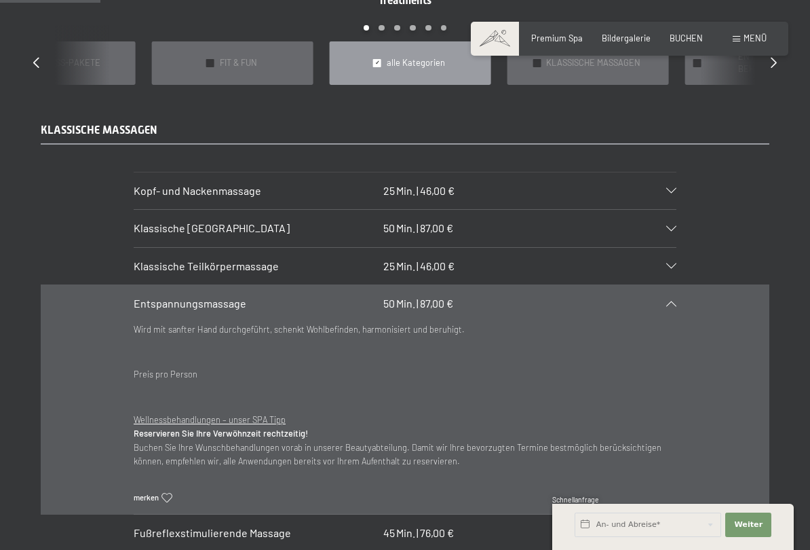
click at [662, 172] on div "Kopf- und Nackenmassage 25 Min. | 46,00 €" at bounding box center [405, 190] width 543 height 37
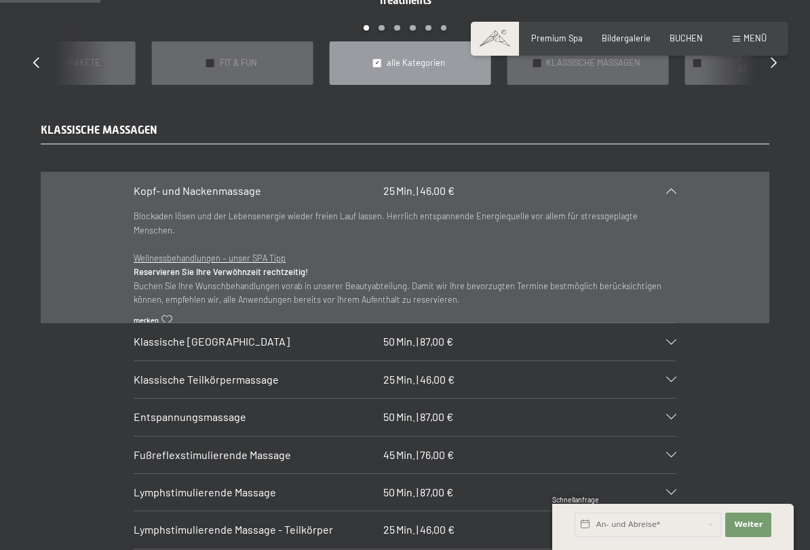
click at [669, 172] on div "Kopf- und Nackenmassage 25 Min. | 46,00 €" at bounding box center [405, 190] width 543 height 37
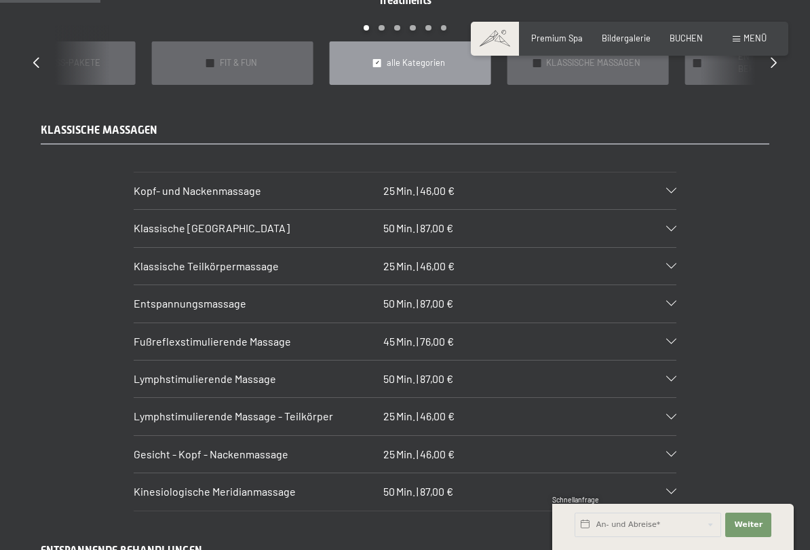
click at [666, 263] on div at bounding box center [665, 265] width 24 height 5
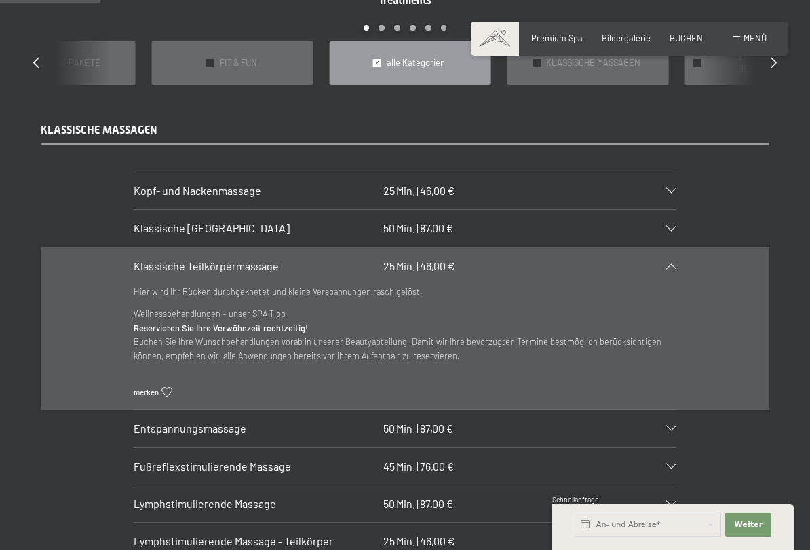
click at [672, 263] on div at bounding box center [665, 265] width 24 height 5
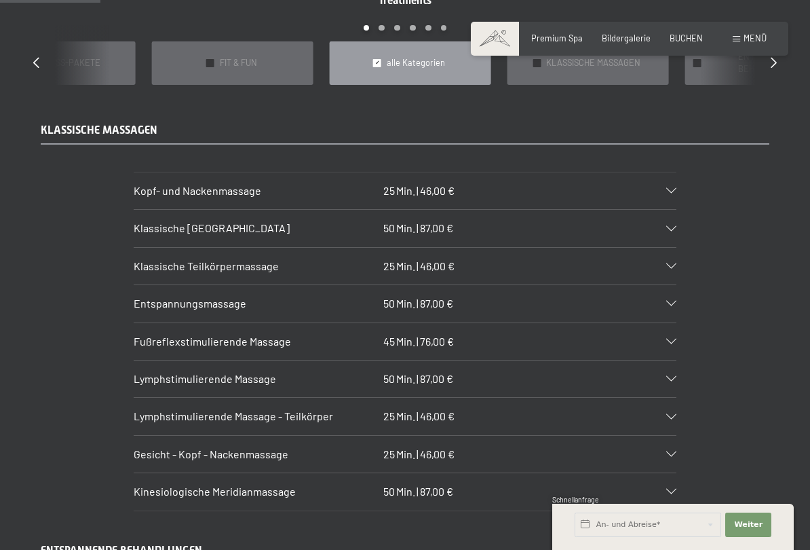
click at [666, 376] on div at bounding box center [665, 378] width 24 height 5
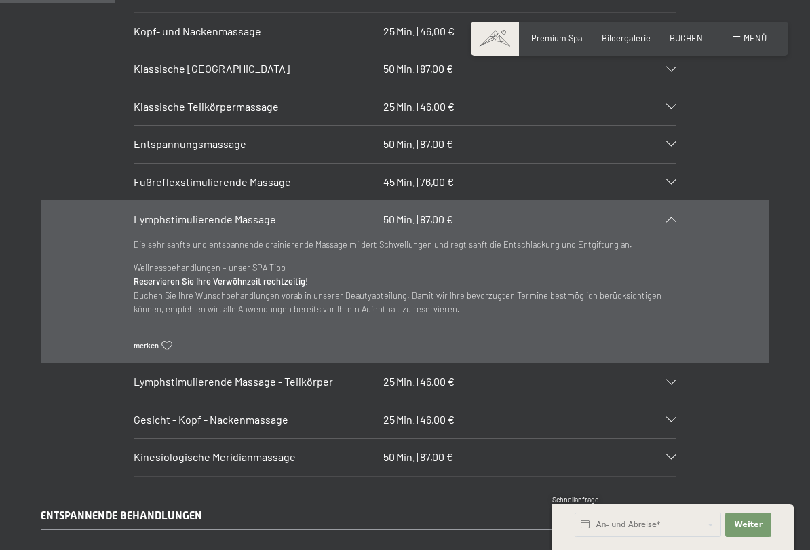
scroll to position [1245, 0]
click at [671, 200] on div "Lymphstimulierende Massage 50 Min. | 87,00 €" at bounding box center [405, 218] width 543 height 37
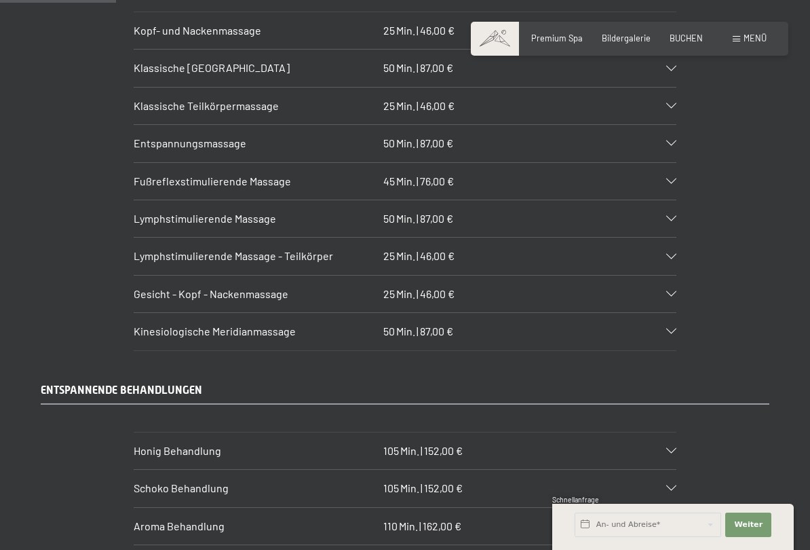
click at [663, 238] on div "Lymphstimulierende Massage - Teilkörper 25 Min. | 46,00 €" at bounding box center [405, 256] width 543 height 37
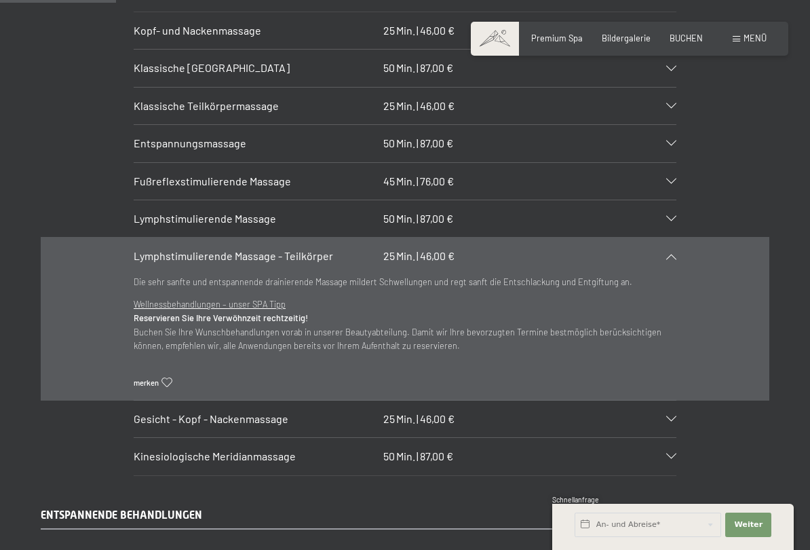
click at [675, 238] on div "Lymphstimulierende Massage - Teilkörper 25 Min. | 46,00 €" at bounding box center [405, 256] width 543 height 37
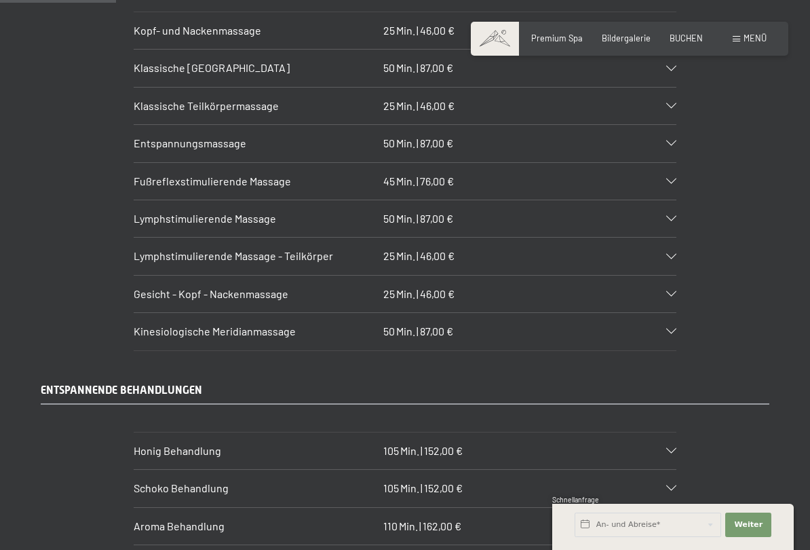
click at [665, 276] on div "Gesicht - Kopf - Nackenmassage 25 Min. | 46,00 €" at bounding box center [405, 294] width 543 height 37
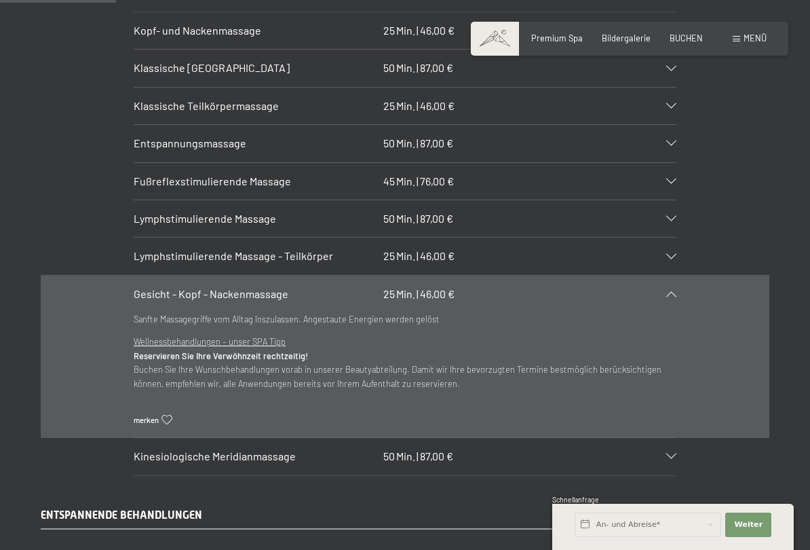
click at [677, 278] on section "Gesicht - Kopf - Nackenmassage 25 Min. | 46,00 € Sanfte Massagegriffe vom Allta…" at bounding box center [405, 356] width 543 height 163
click at [666, 276] on div "Gesicht - Kopf - Nackenmassage 25 Min. | 46,00 €" at bounding box center [405, 294] width 543 height 37
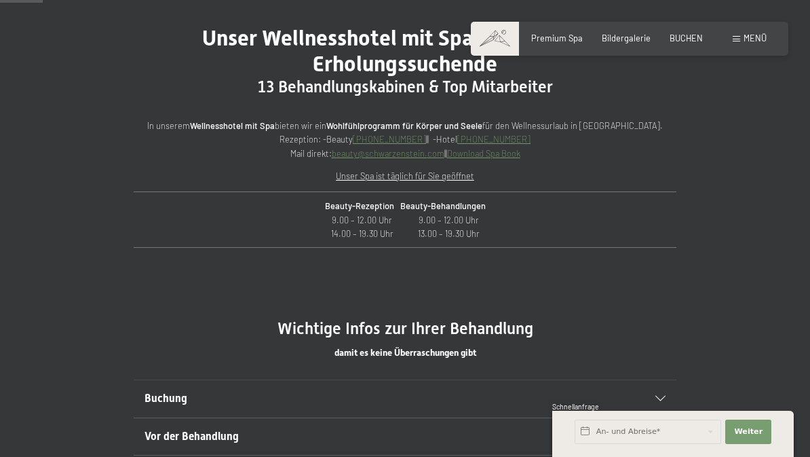
scroll to position [454, 0]
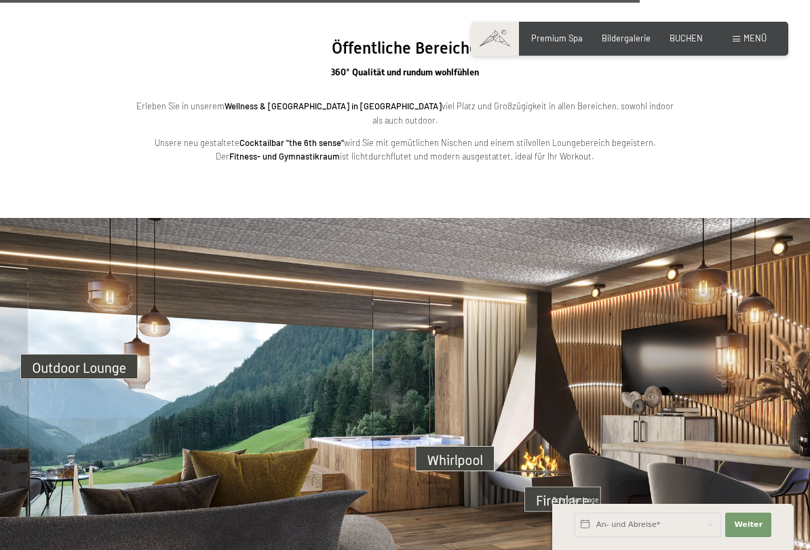
scroll to position [3128, 0]
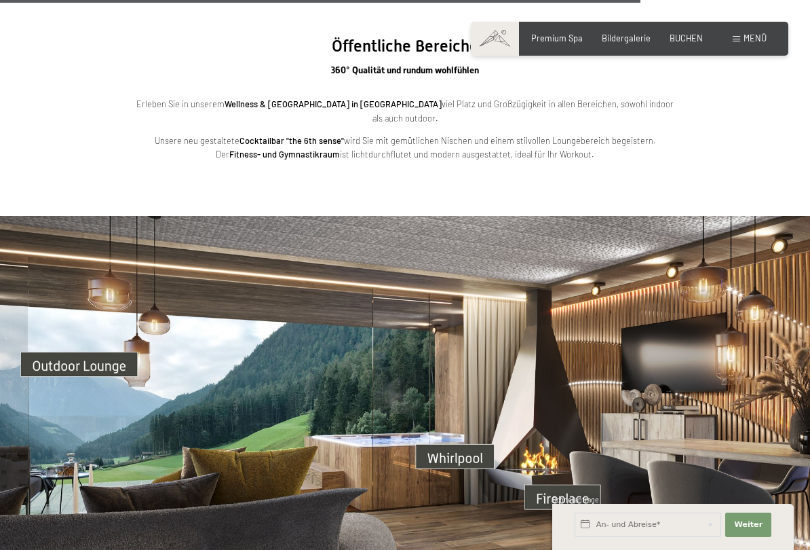
click at [632, 334] on img at bounding box center [405, 444] width 810 height 456
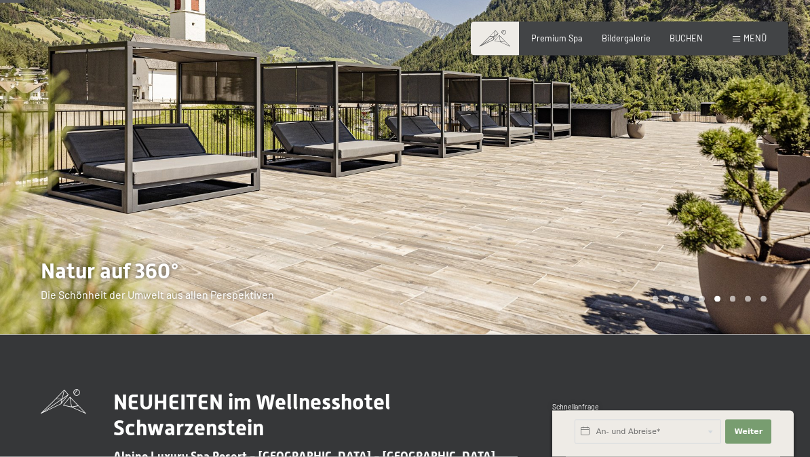
scroll to position [0, 0]
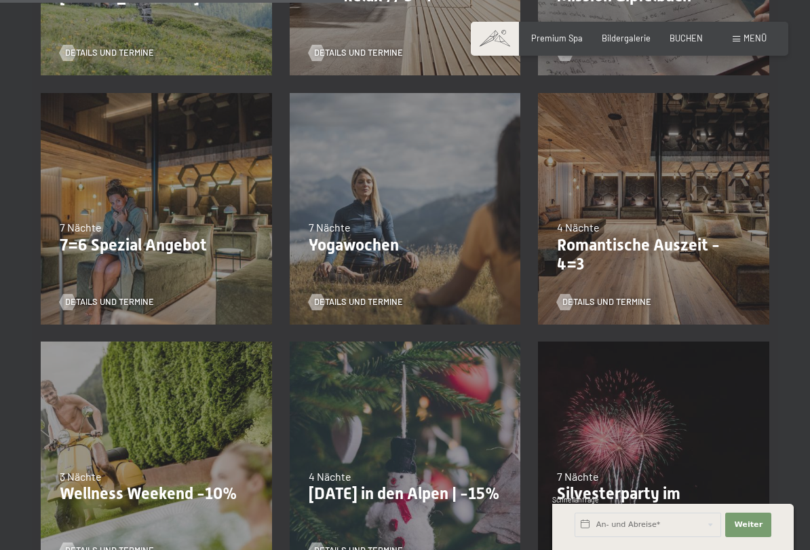
scroll to position [778, 0]
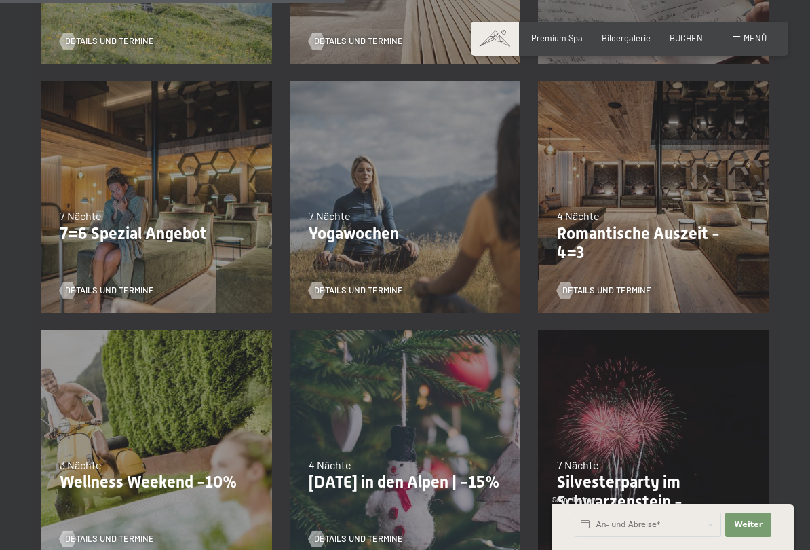
click at [123, 237] on p "7=6 Spezial Angebot" at bounding box center [156, 234] width 193 height 20
click at [92, 288] on span "Details und Termine" at bounding box center [109, 290] width 89 height 12
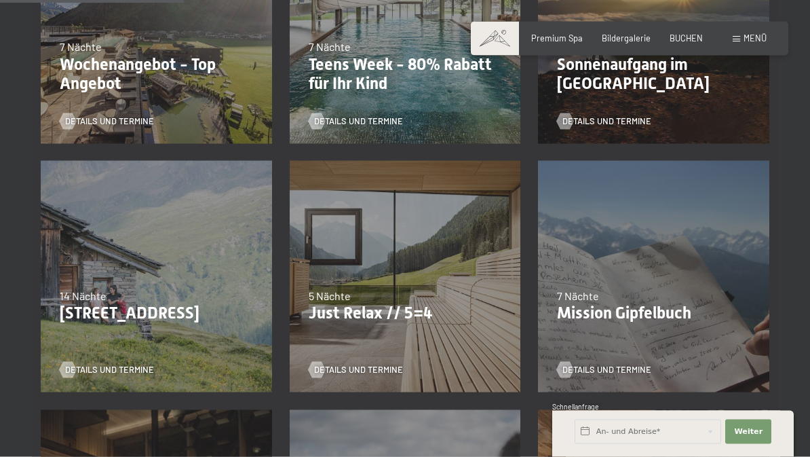
scroll to position [445, 0]
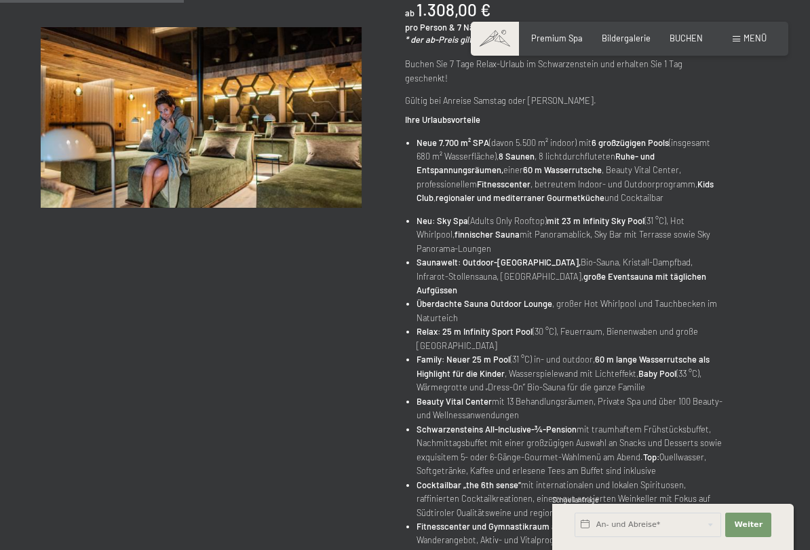
scroll to position [280, 0]
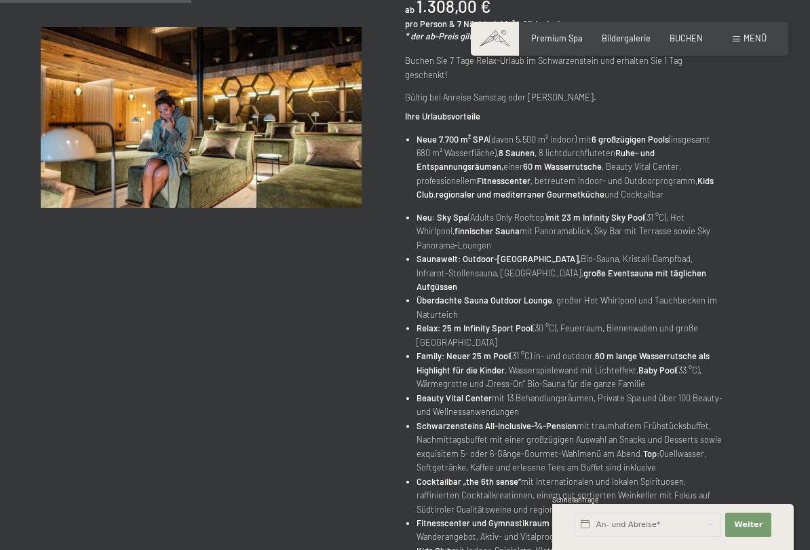
click at [753, 327] on div "04.10.–26.10.2025 • 01.11.–21.12.2025 • 10.01.–01.02.2026 • 07.03.–29.03.2026 •…" at bounding box center [587, 332] width 364 height 898
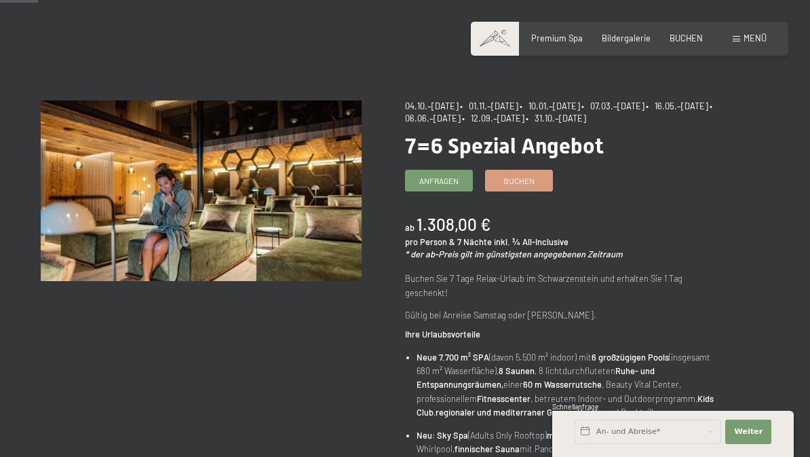
scroll to position [62, 0]
